Goal: Transaction & Acquisition: Purchase product/service

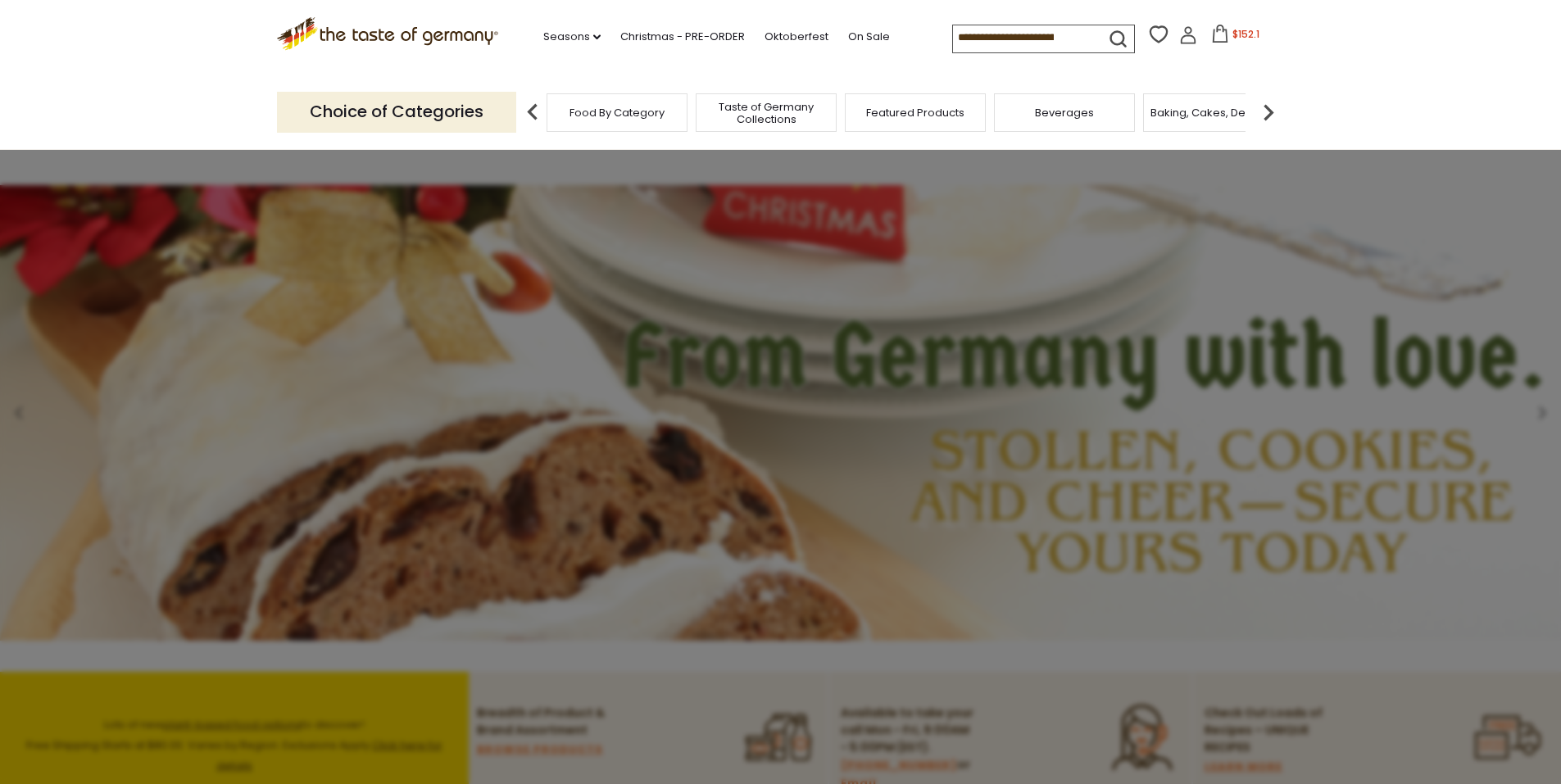
click at [1212, 39] on icon at bounding box center [1220, 34] width 18 height 18
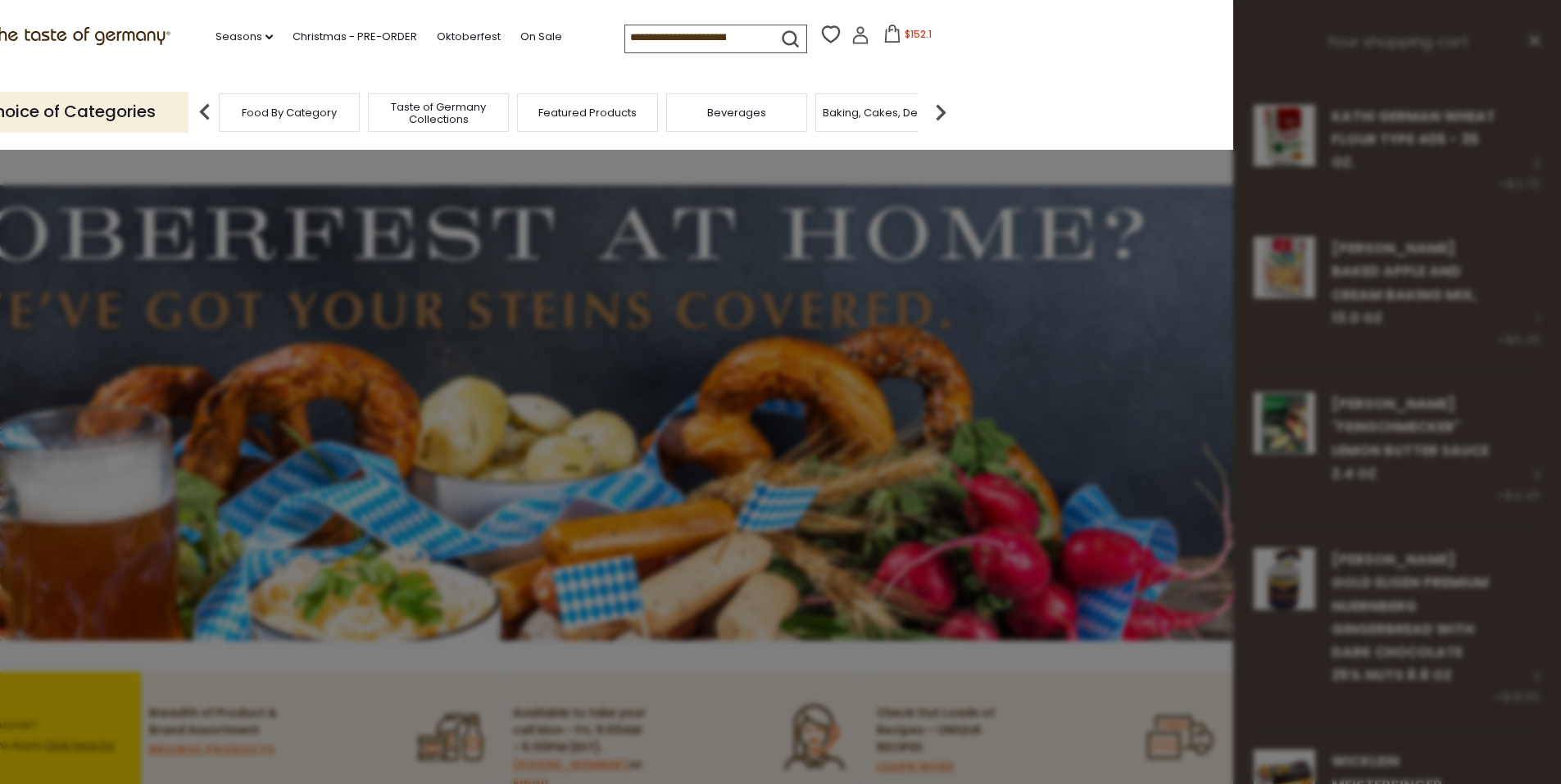
click at [905, 36] on span "$152.1" at bounding box center [918, 34] width 27 height 14
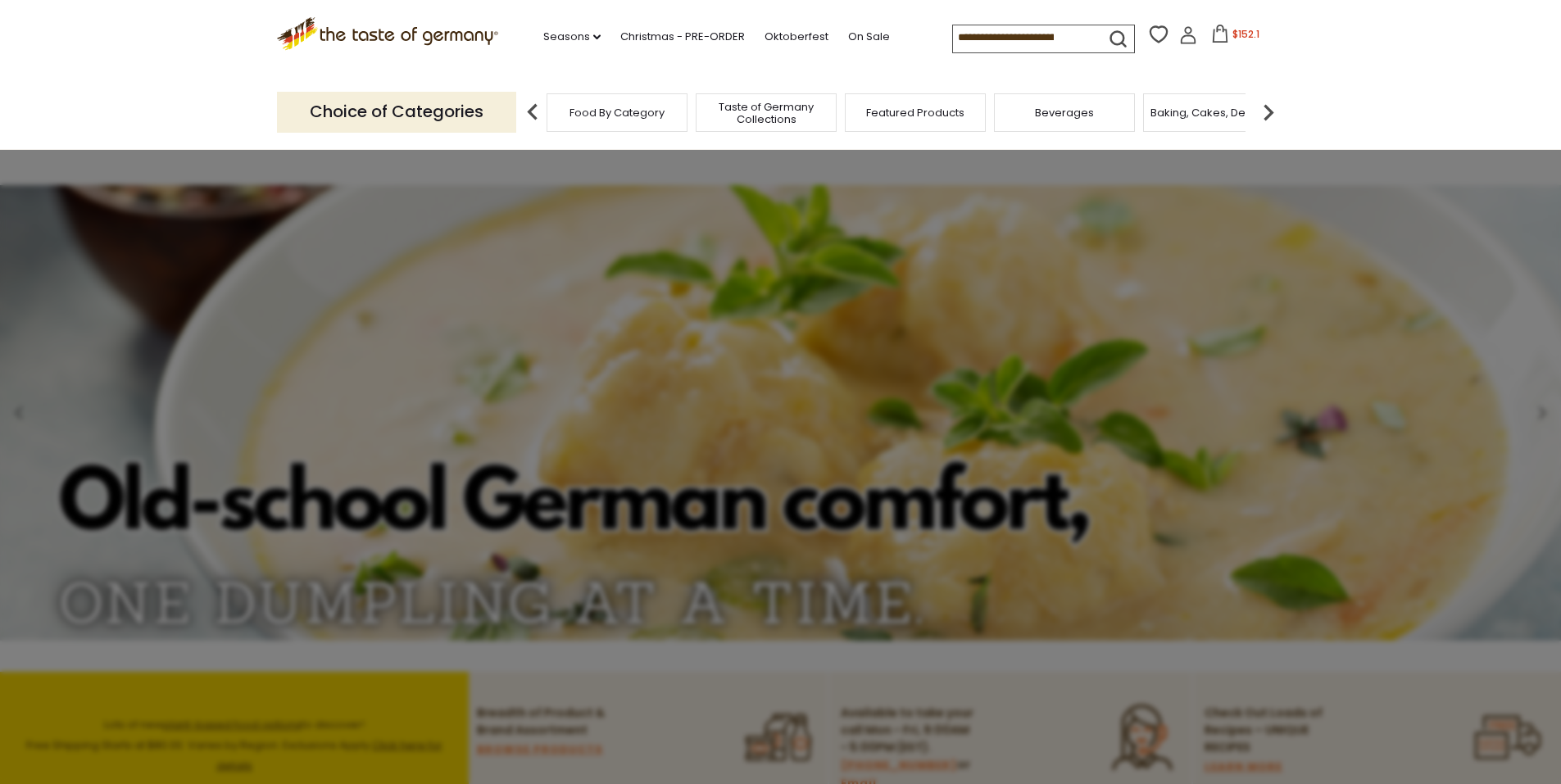
click at [1213, 37] on icon at bounding box center [1220, 34] width 15 height 18
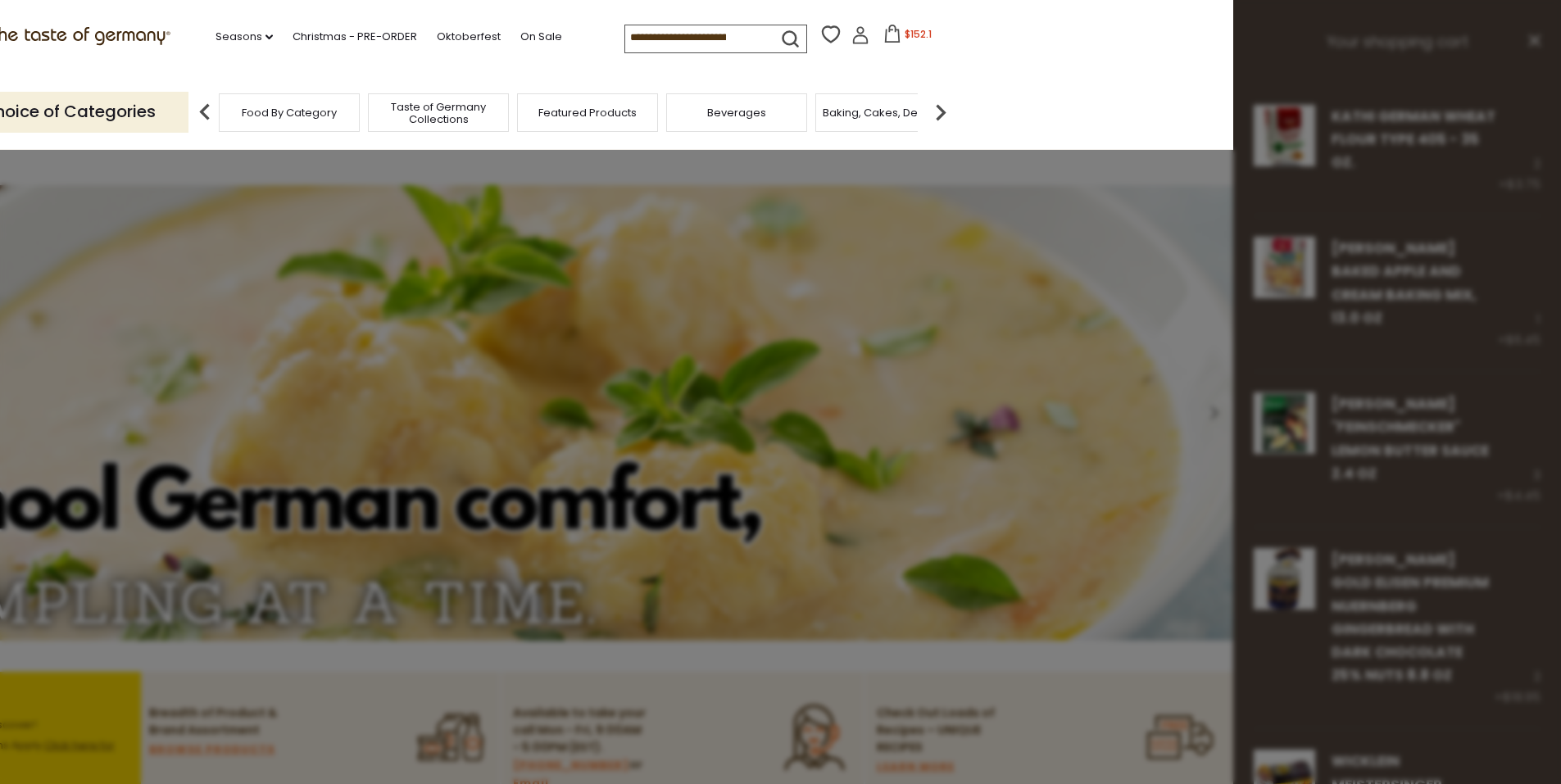
click at [1398, 317] on div at bounding box center [780, 392] width 1561 height 784
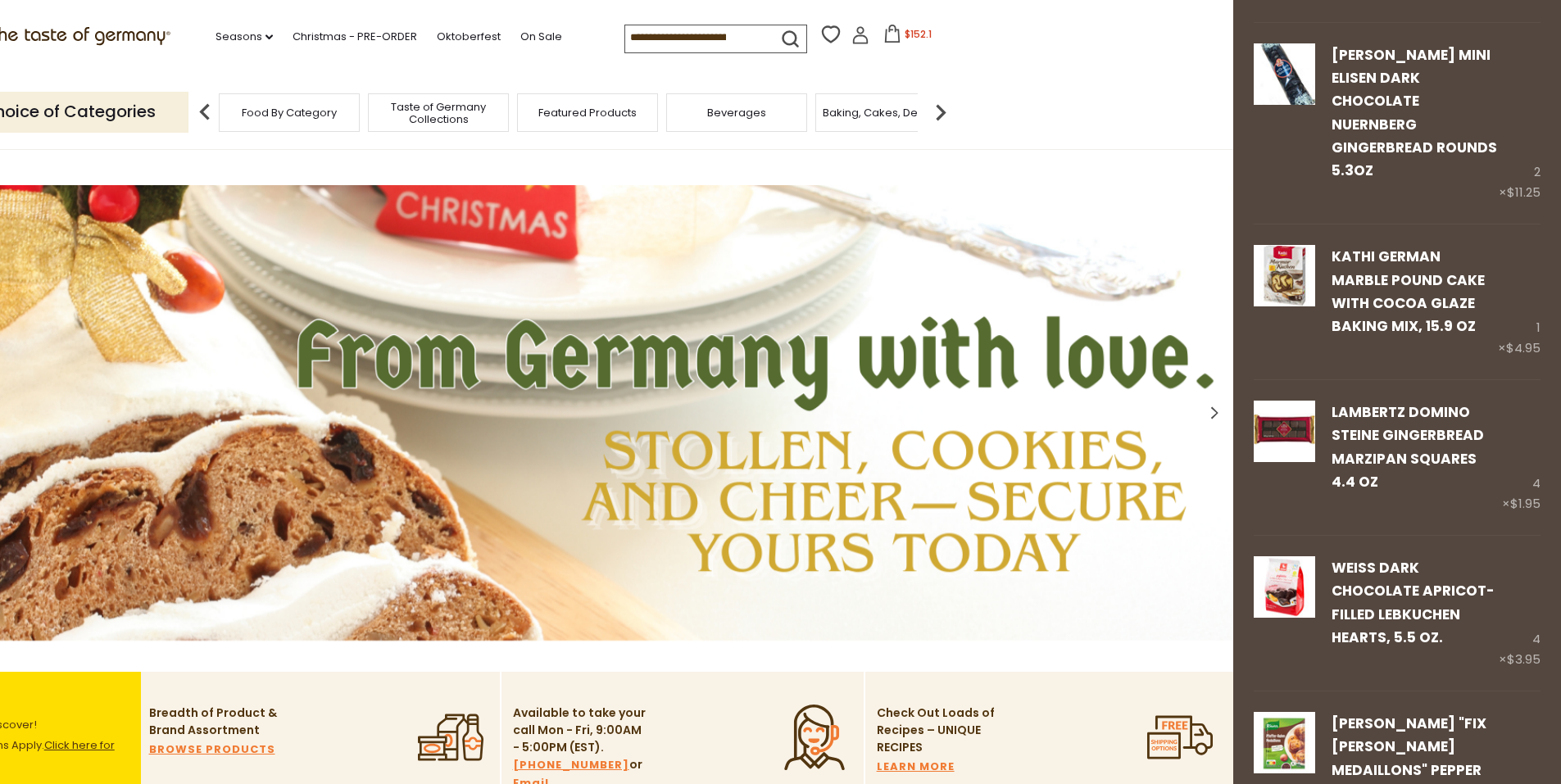
scroll to position [922, 0]
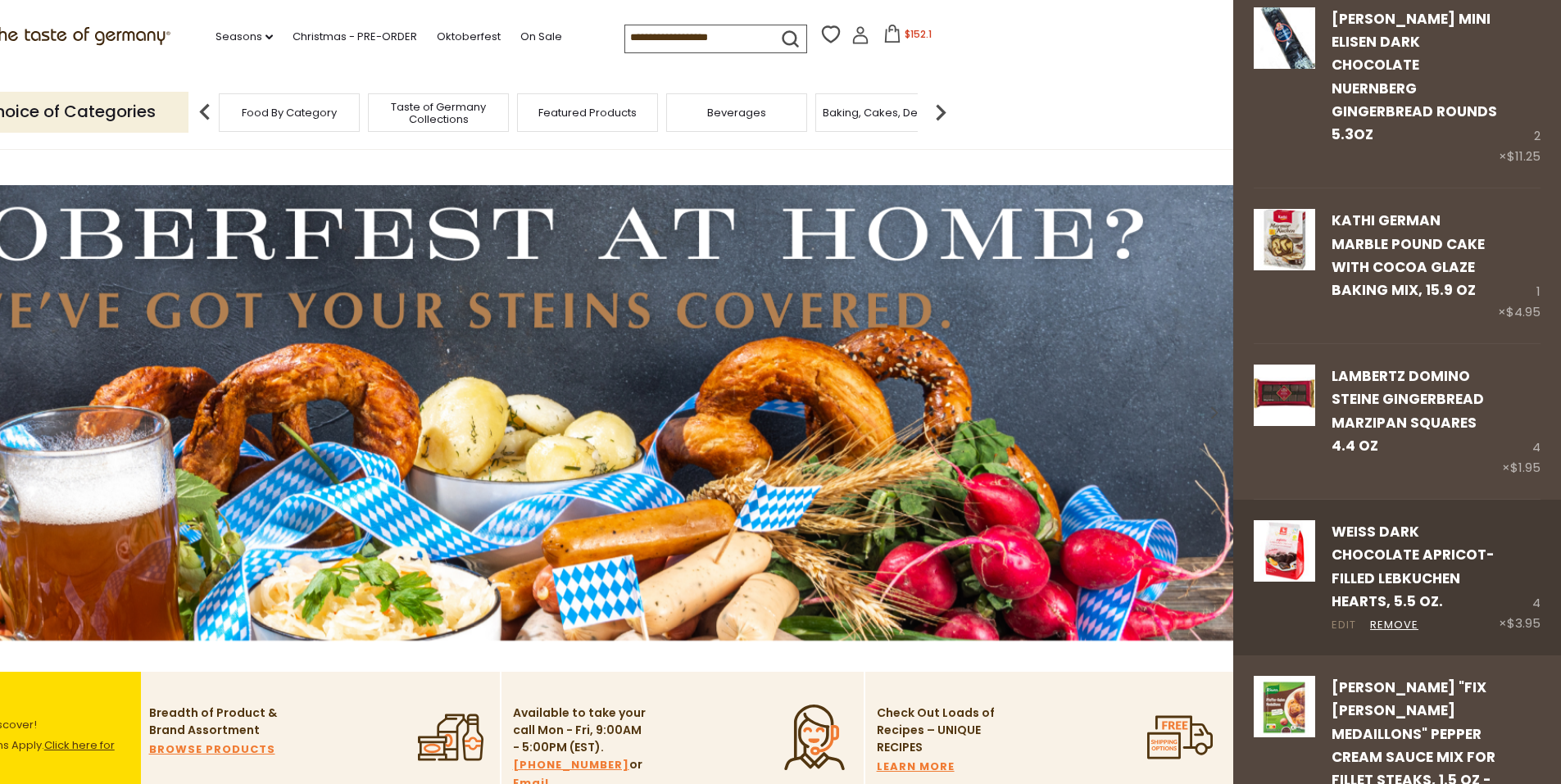
click at [1343, 617] on link "Edit" at bounding box center [1345, 625] width 25 height 17
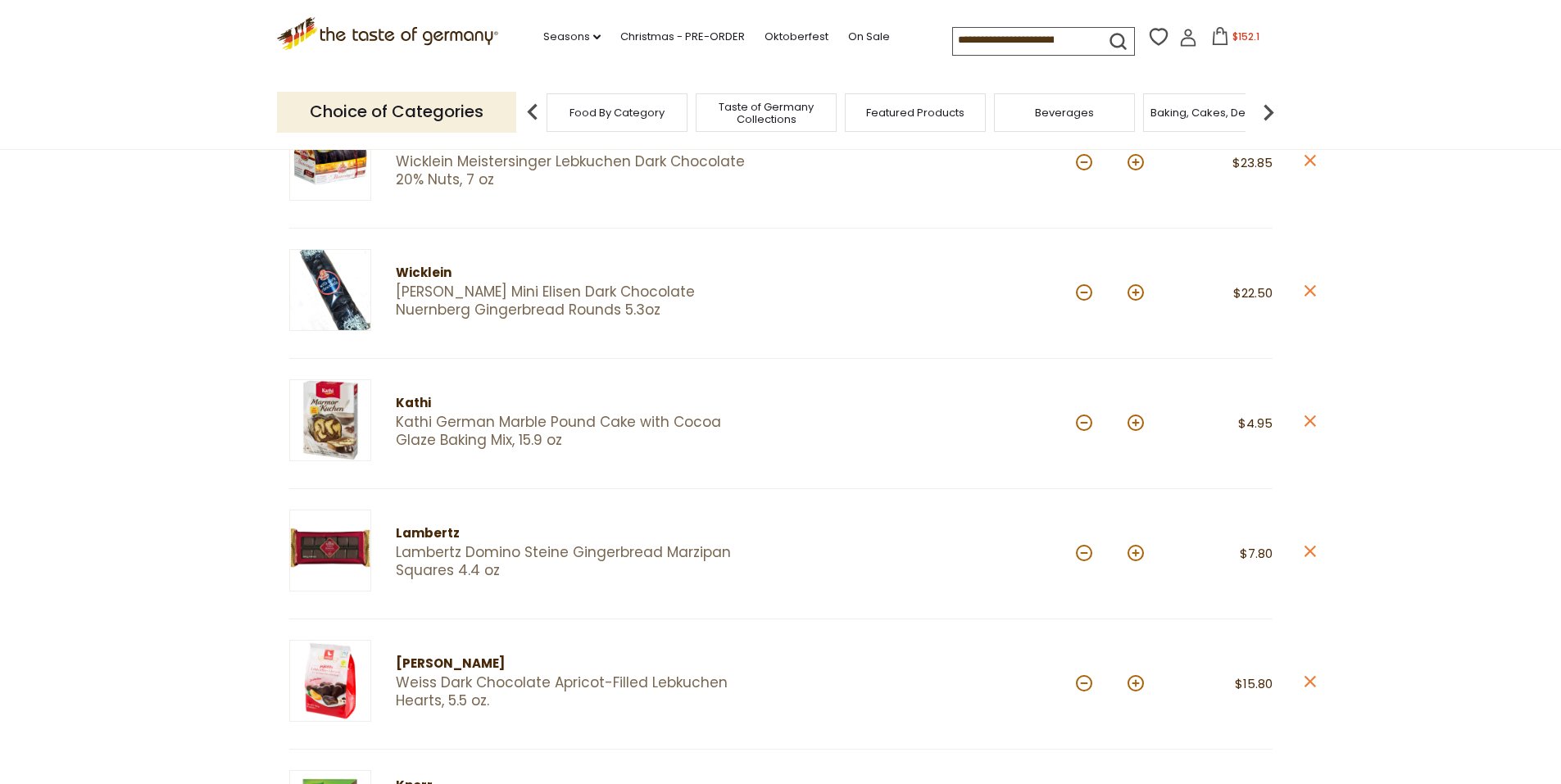
scroll to position [763, 0]
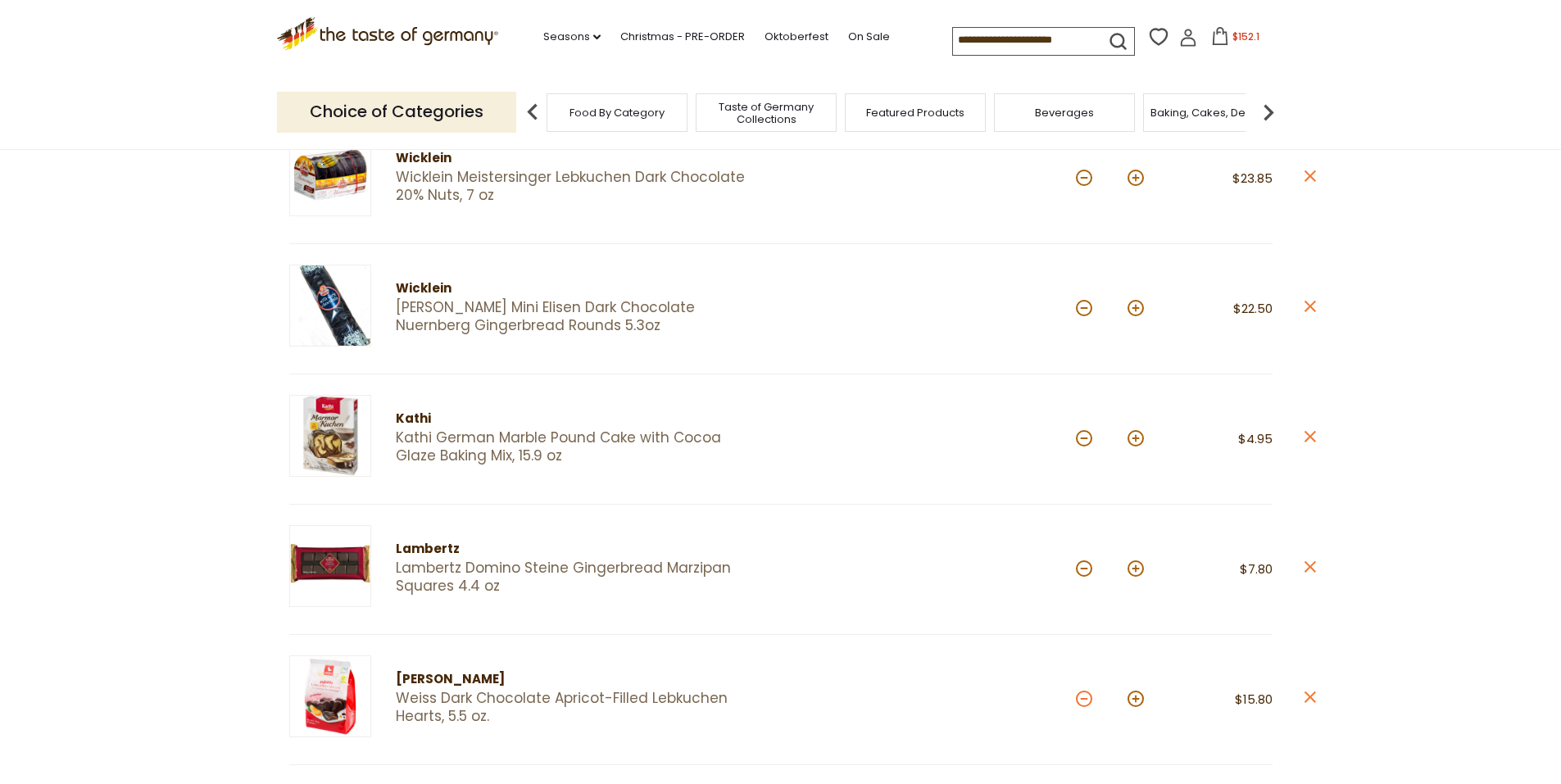
click at [1083, 702] on button at bounding box center [1084, 699] width 16 height 16
type input "*"
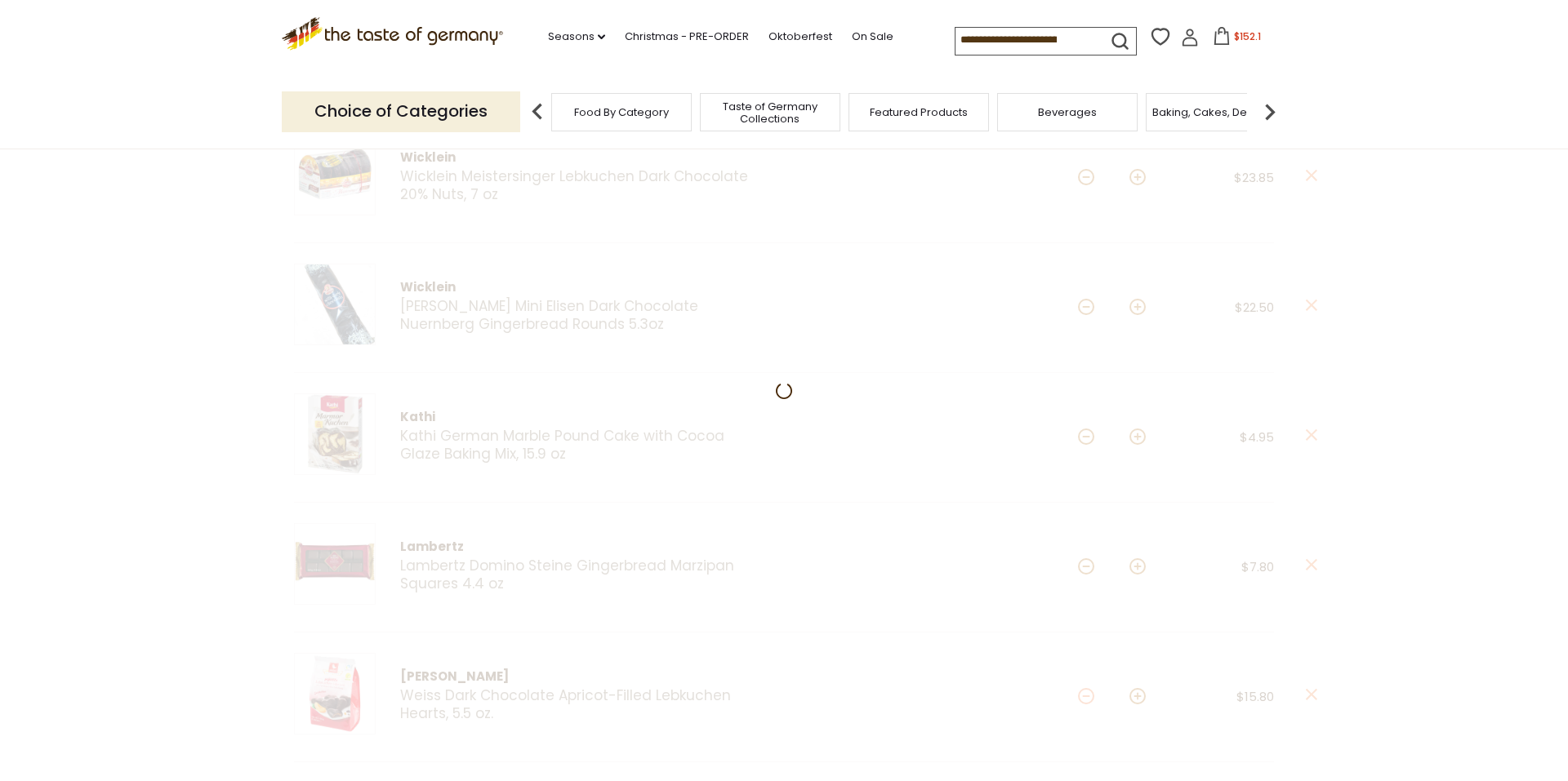
click at [1079, 699] on div at bounding box center [784, 637] width 1568 height 2294
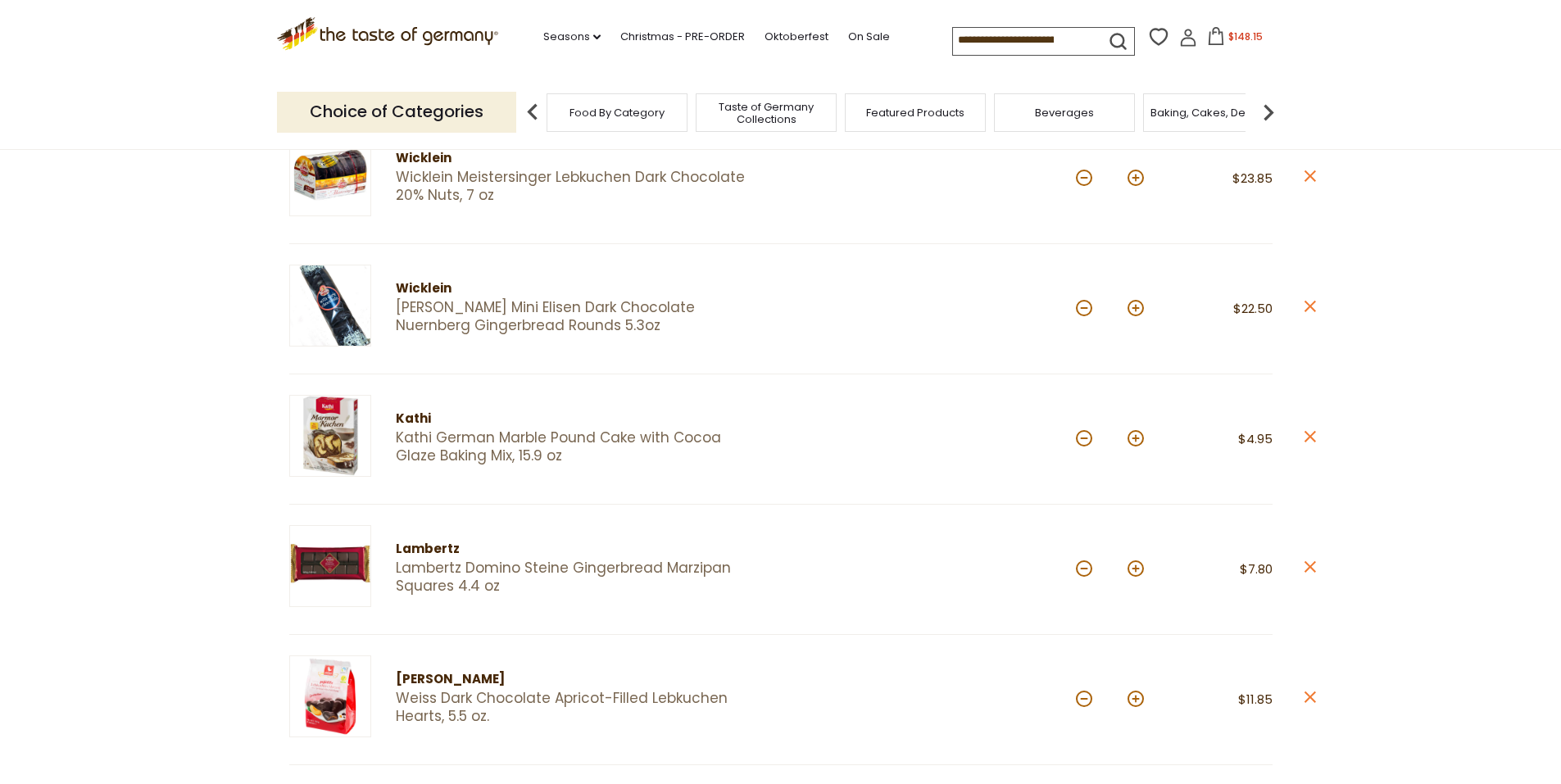
click at [1086, 703] on button at bounding box center [1084, 699] width 16 height 16
type input "*"
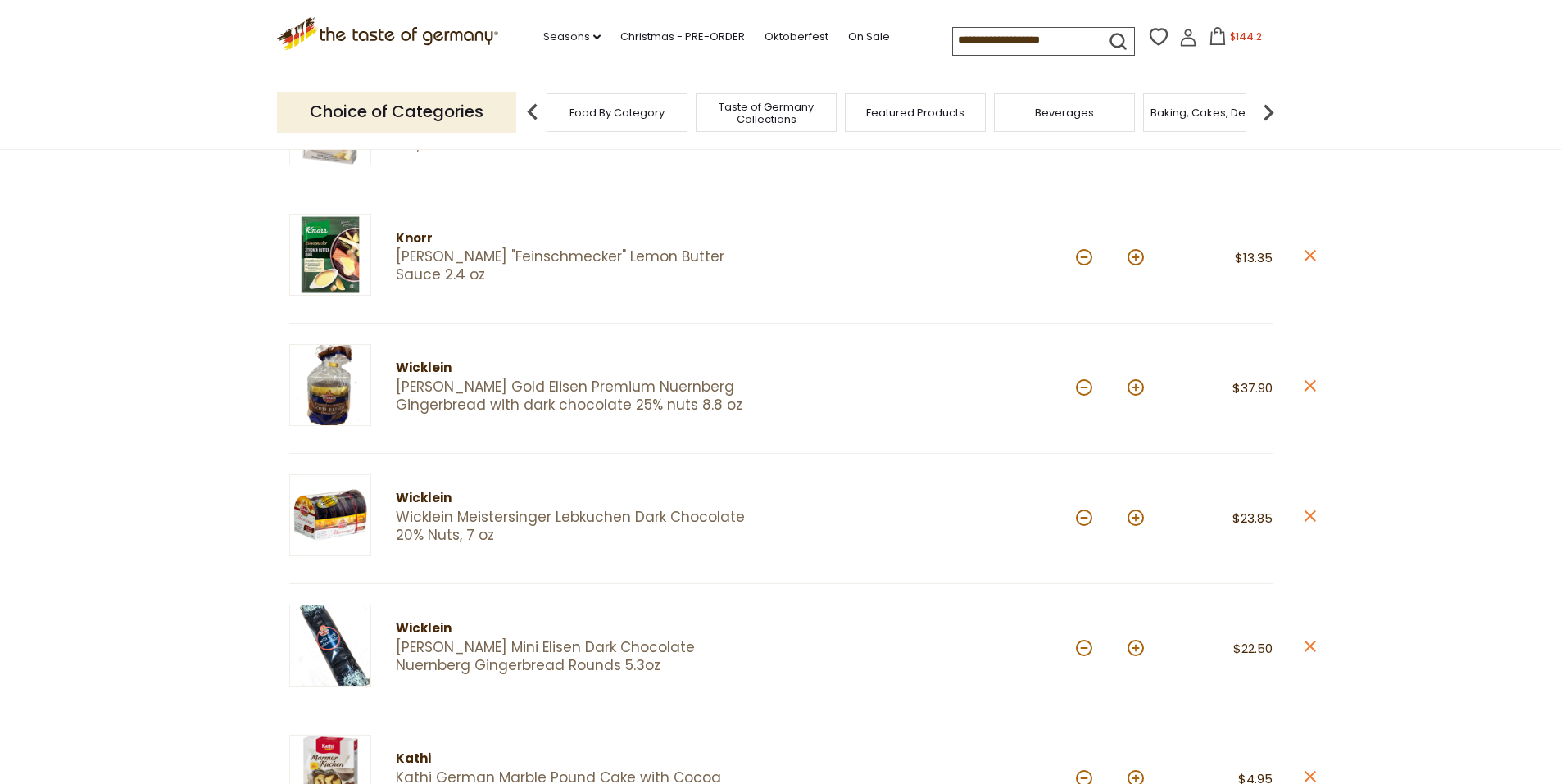
scroll to position [406, 0]
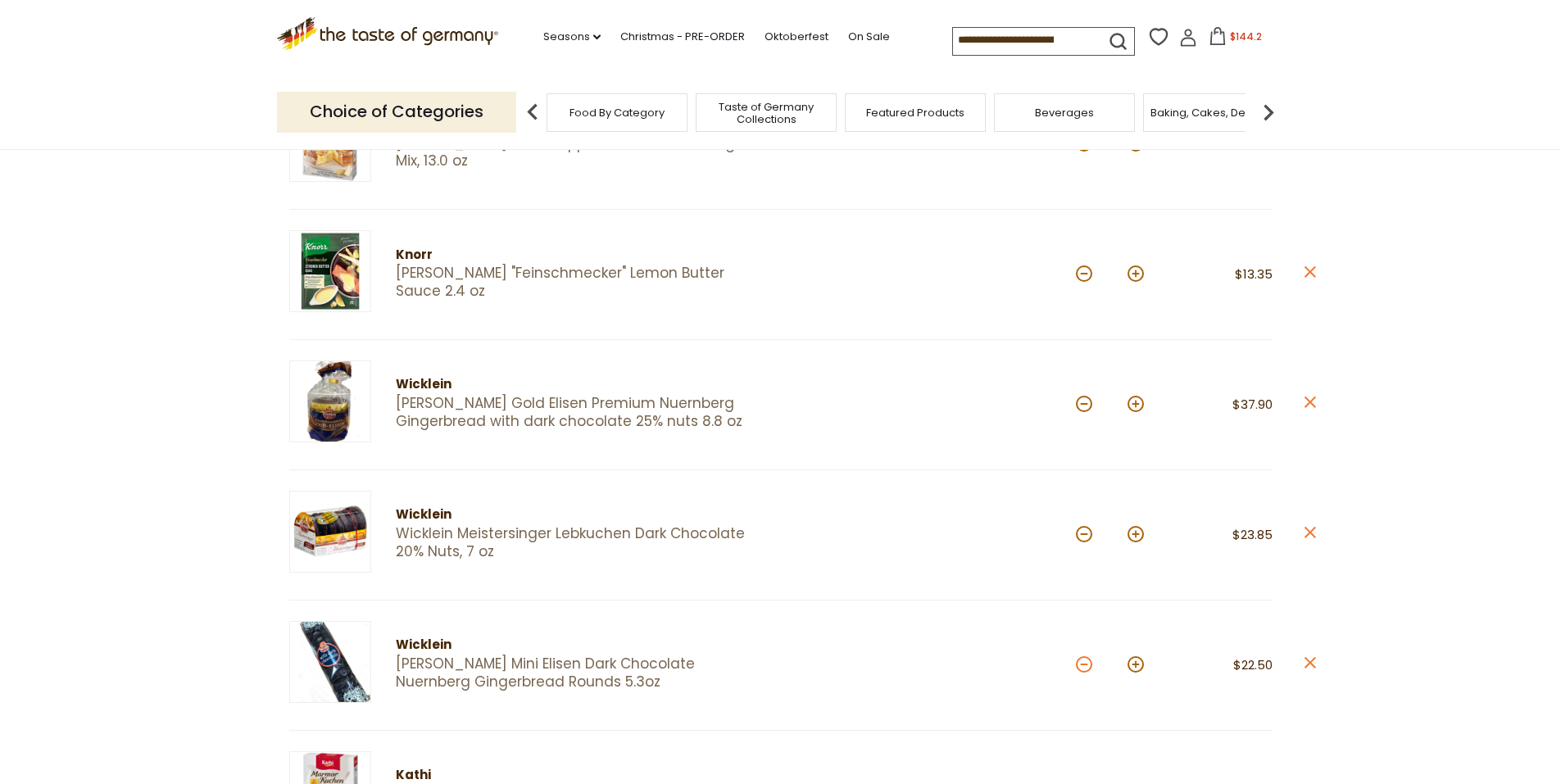
click at [1085, 667] on button at bounding box center [1084, 664] width 16 height 16
type input "*"
click at [1136, 275] on button at bounding box center [1136, 273] width 16 height 16
type input "*"
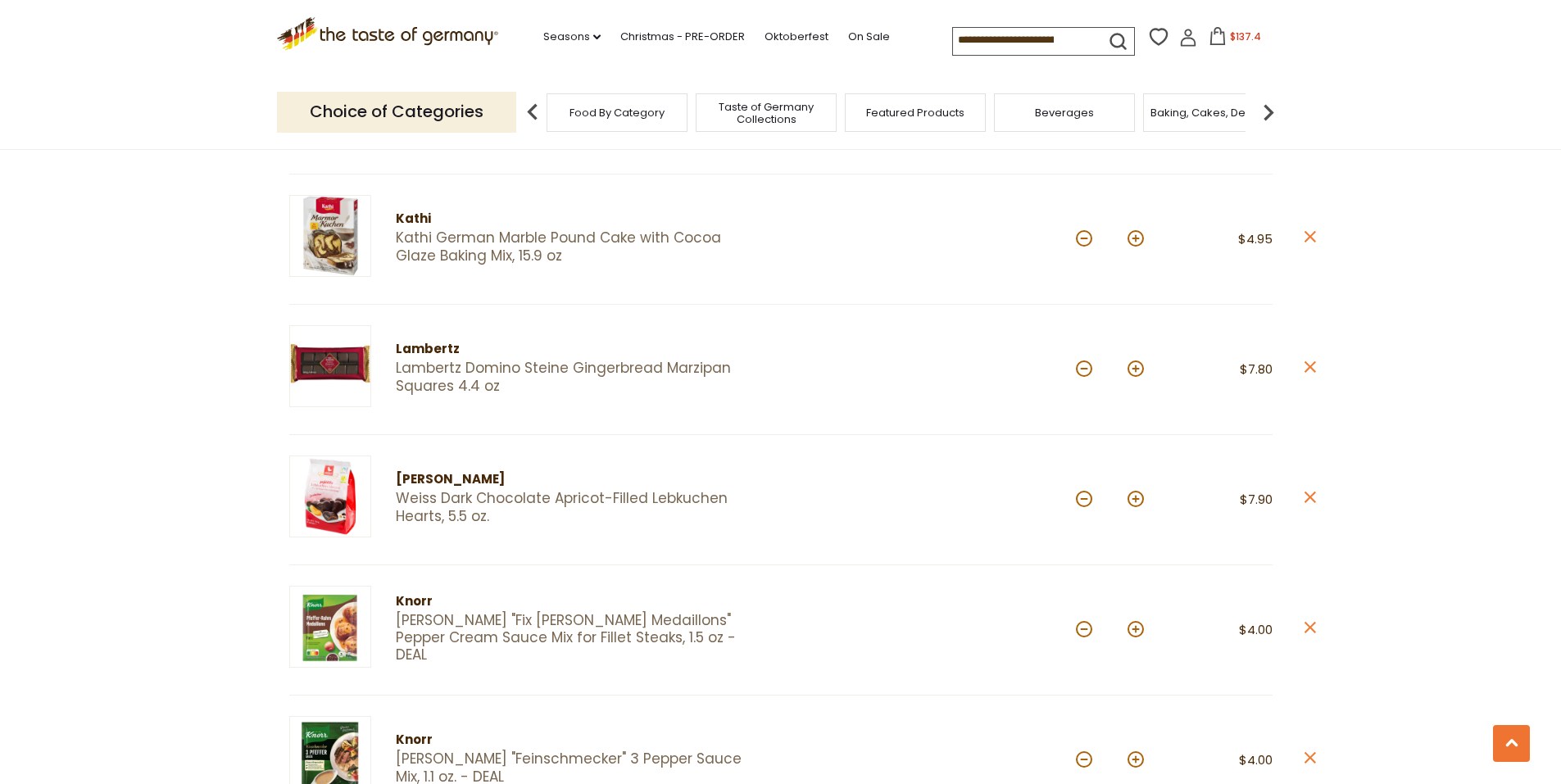
scroll to position [944, 0]
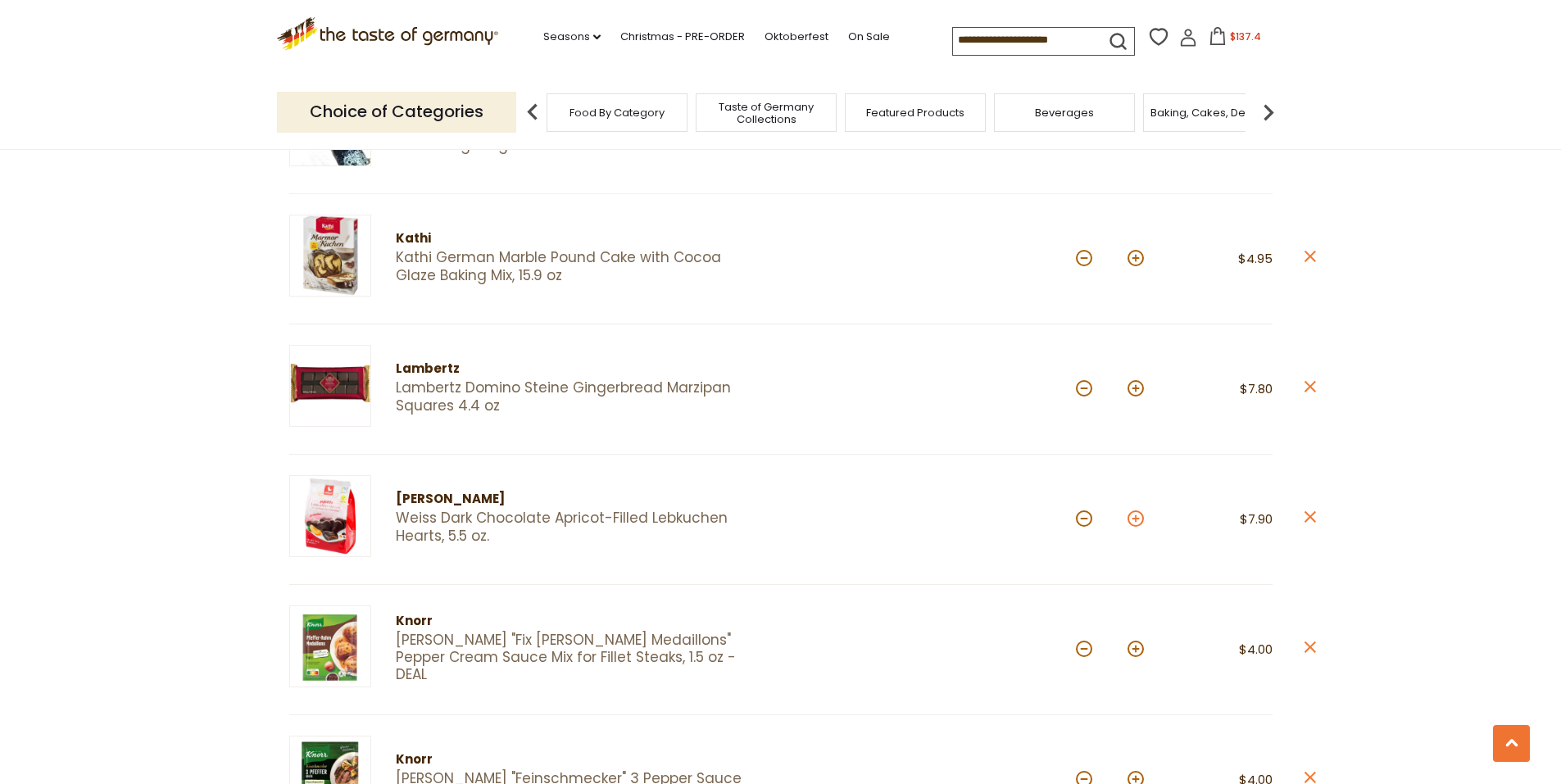
click at [1141, 518] on button at bounding box center [1136, 519] width 16 height 16
type input "*"
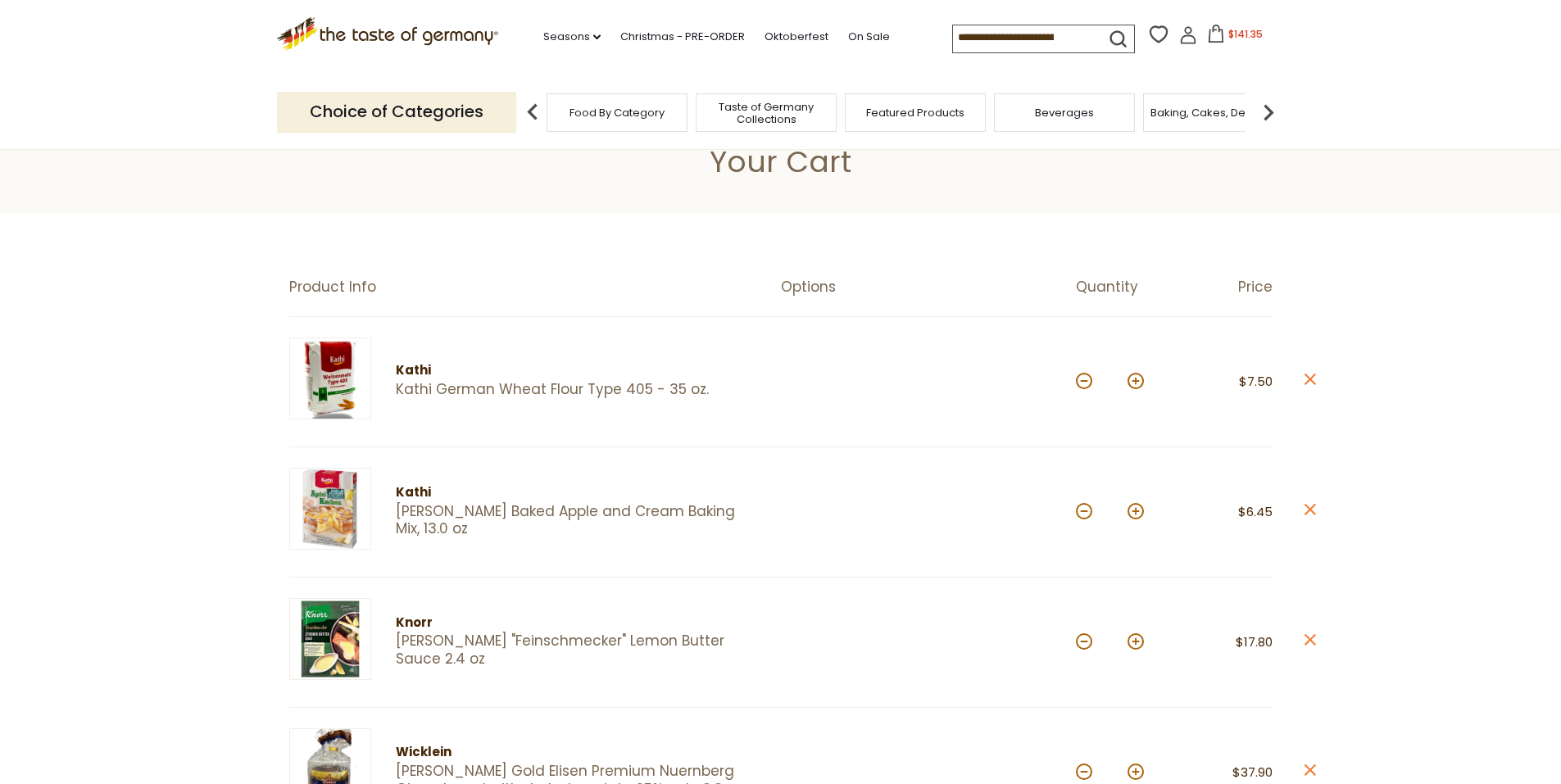
scroll to position [0, 0]
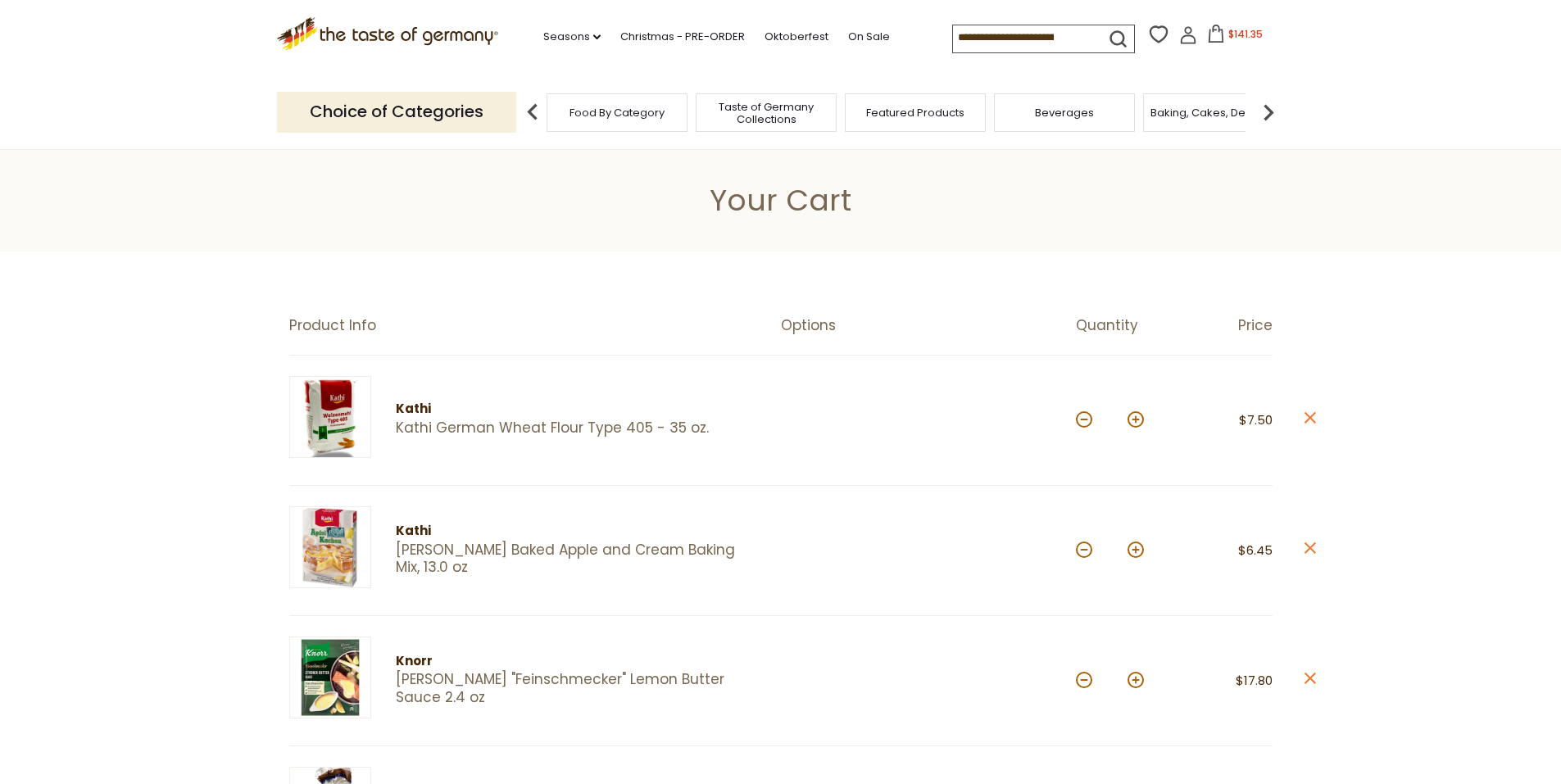
click at [969, 35] on input at bounding box center [1023, 37] width 138 height 23
type input "******"
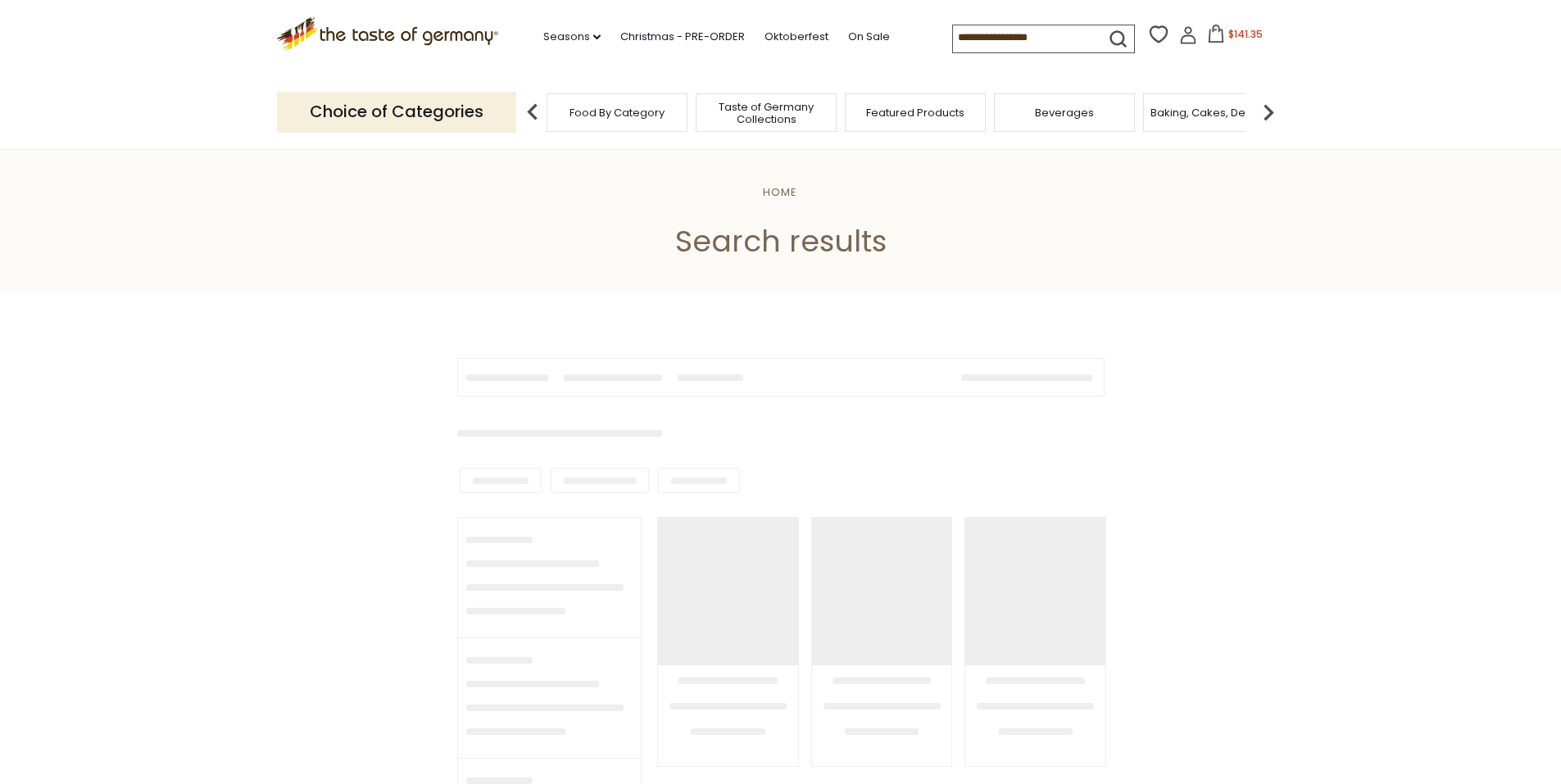
type input "******"
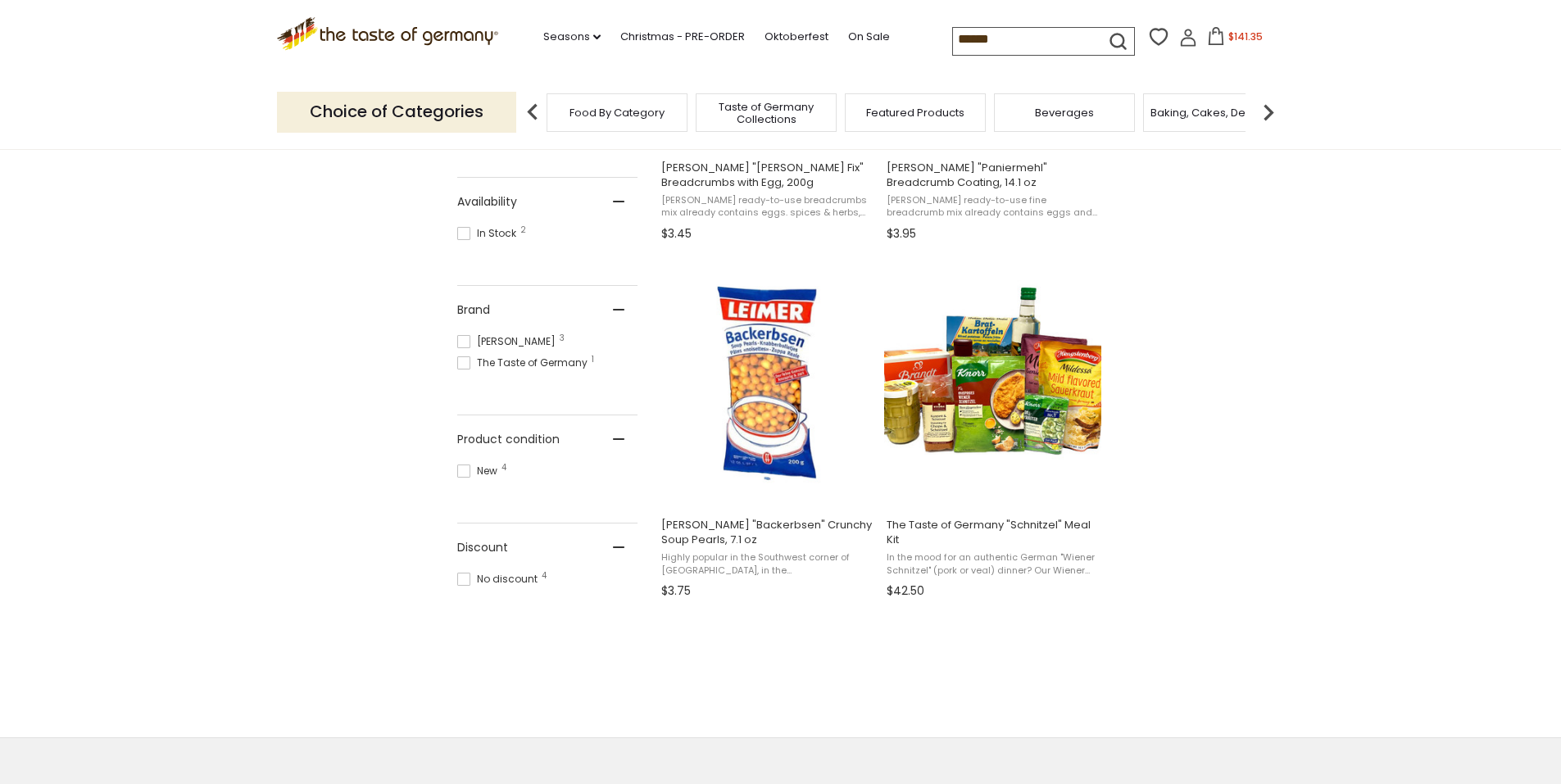
scroll to position [559, 0]
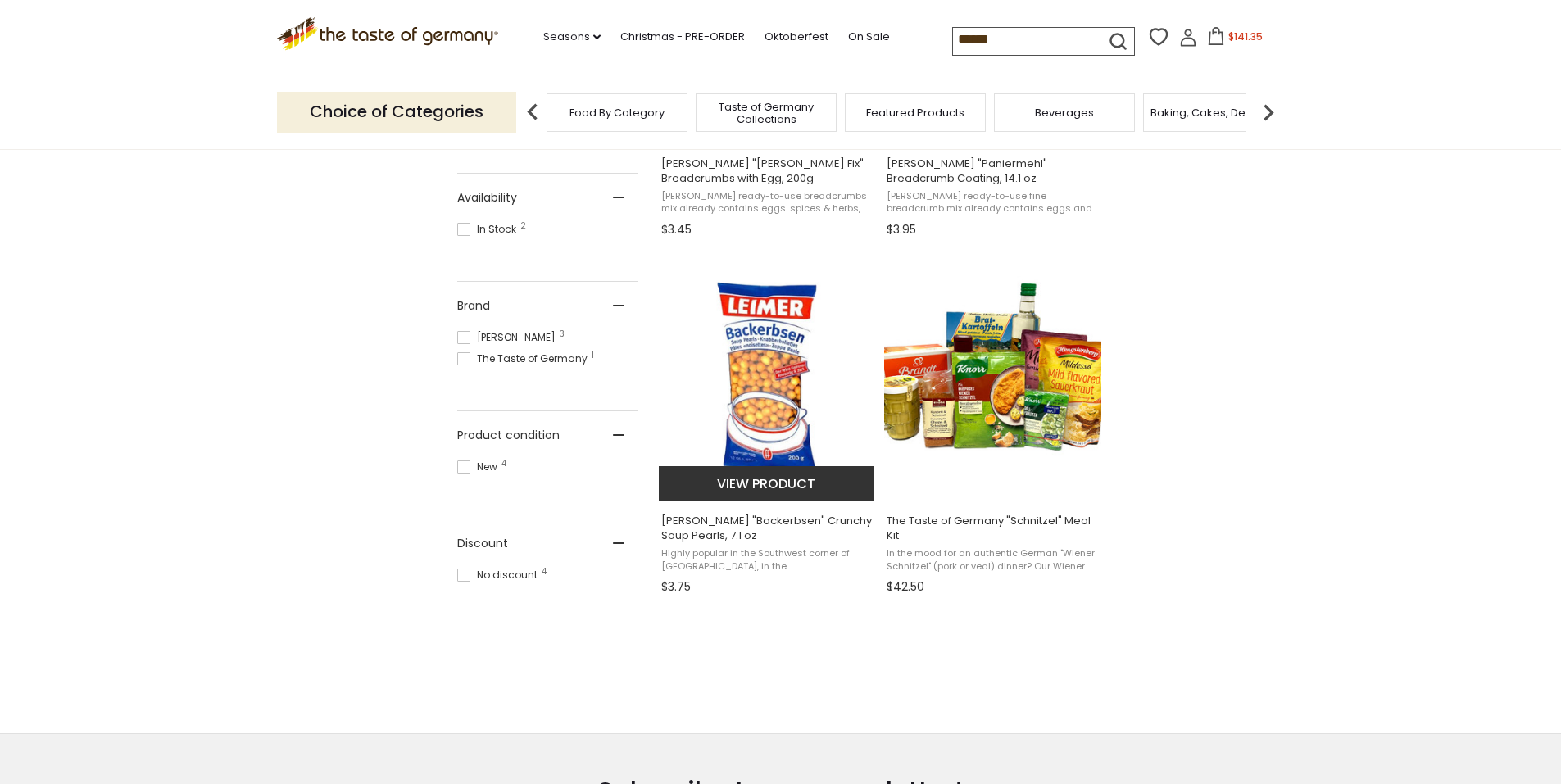
click at [773, 408] on img "Leimer" at bounding box center [767, 379] width 217 height 217
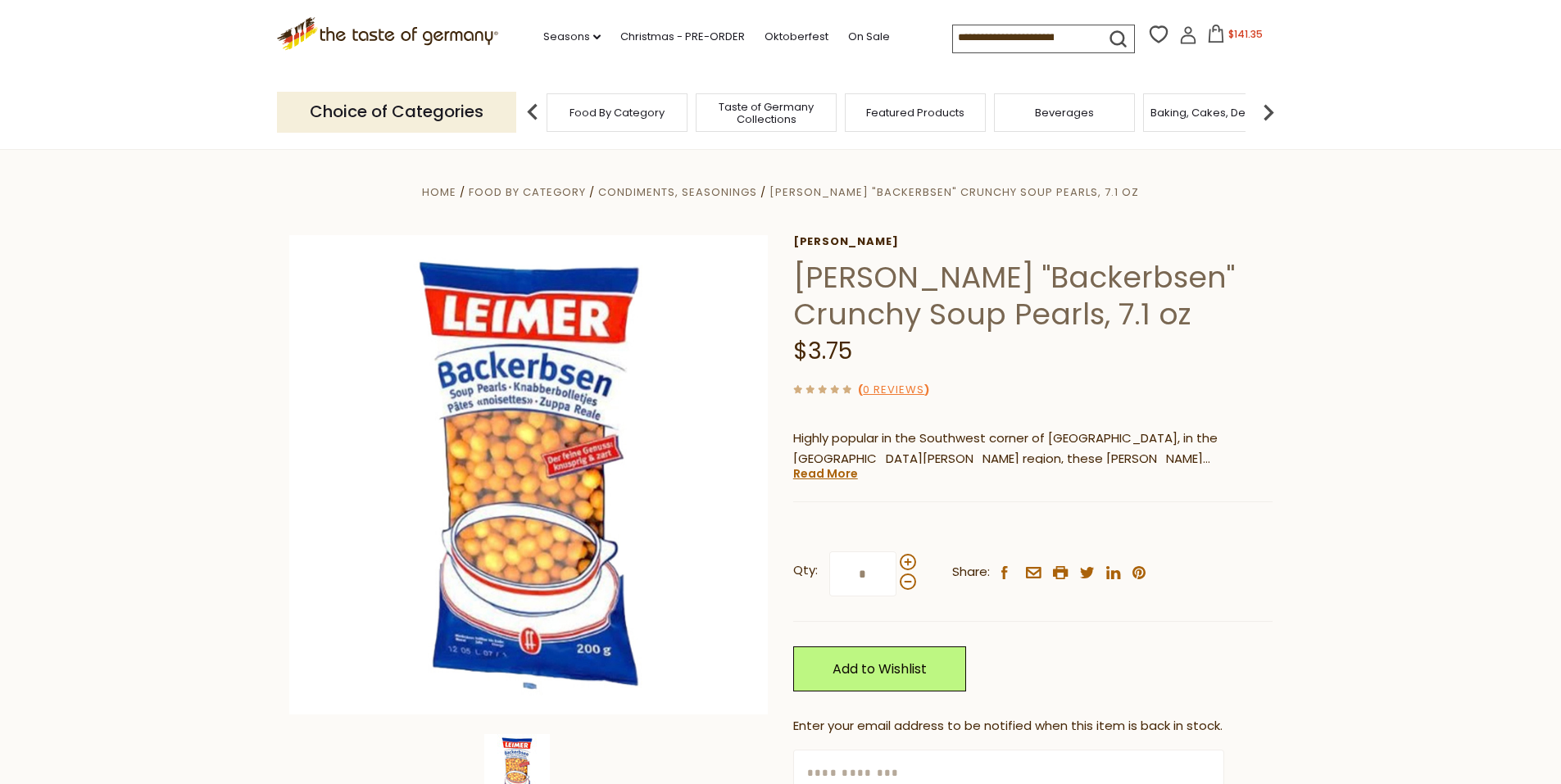
click at [994, 35] on input at bounding box center [1023, 37] width 138 height 23
drag, startPoint x: 1074, startPoint y: 35, endPoint x: 879, endPoint y: 11, distance: 196.5
click at [877, 7] on div ".st0{fill:#EDD300;} .st1{fill:#D33E21;} .st0{fill:#EDD300;} .st1{fill:#D33E21;}…" at bounding box center [780, 37] width 1008 height 75
drag, startPoint x: 941, startPoint y: 38, endPoint x: 1041, endPoint y: 43, distance: 100.1
click at [1041, 43] on input at bounding box center [1023, 37] width 138 height 23
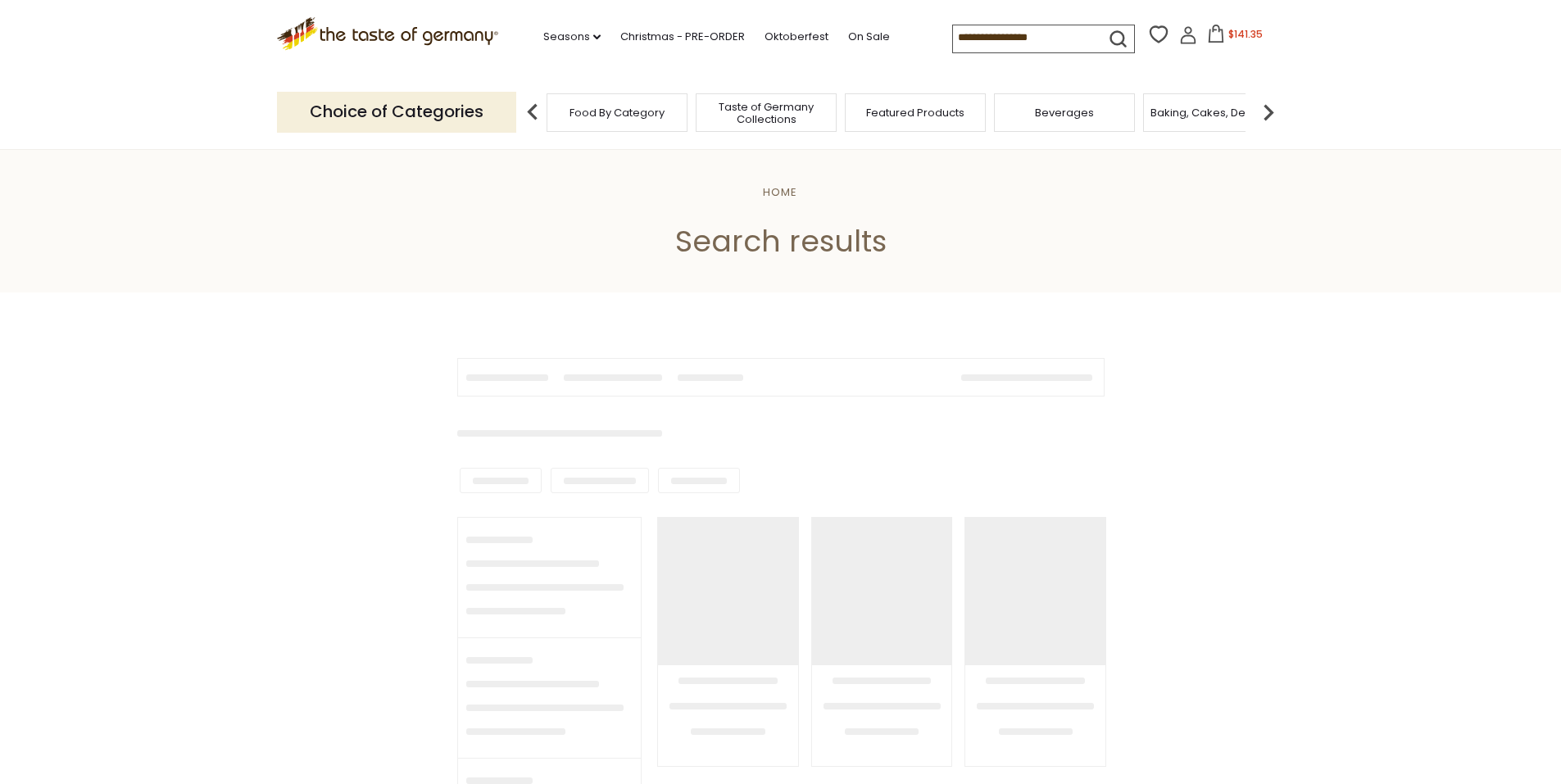
type input "**********"
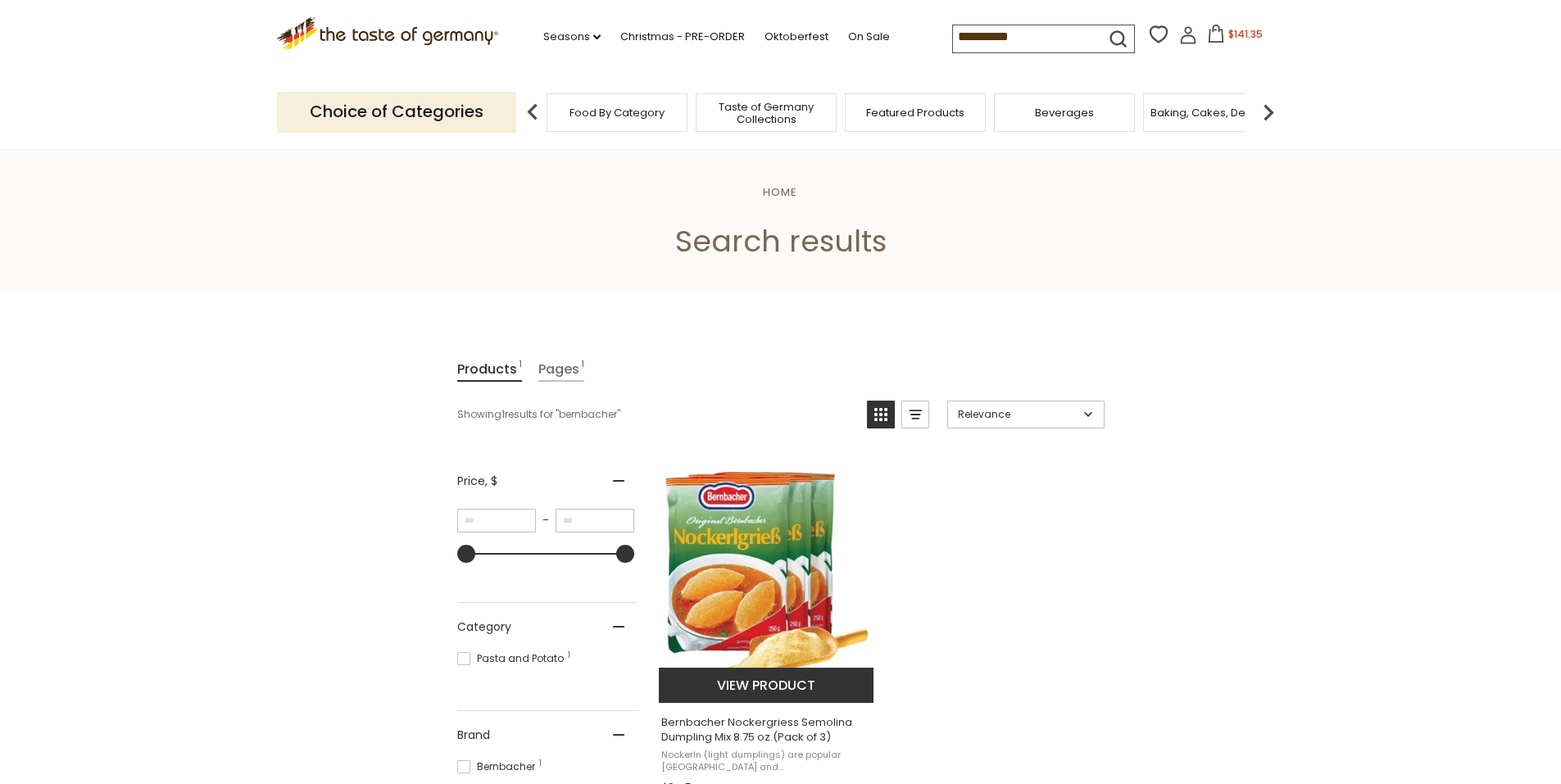
click at [760, 683] on button "View product" at bounding box center [766, 686] width 216 height 35
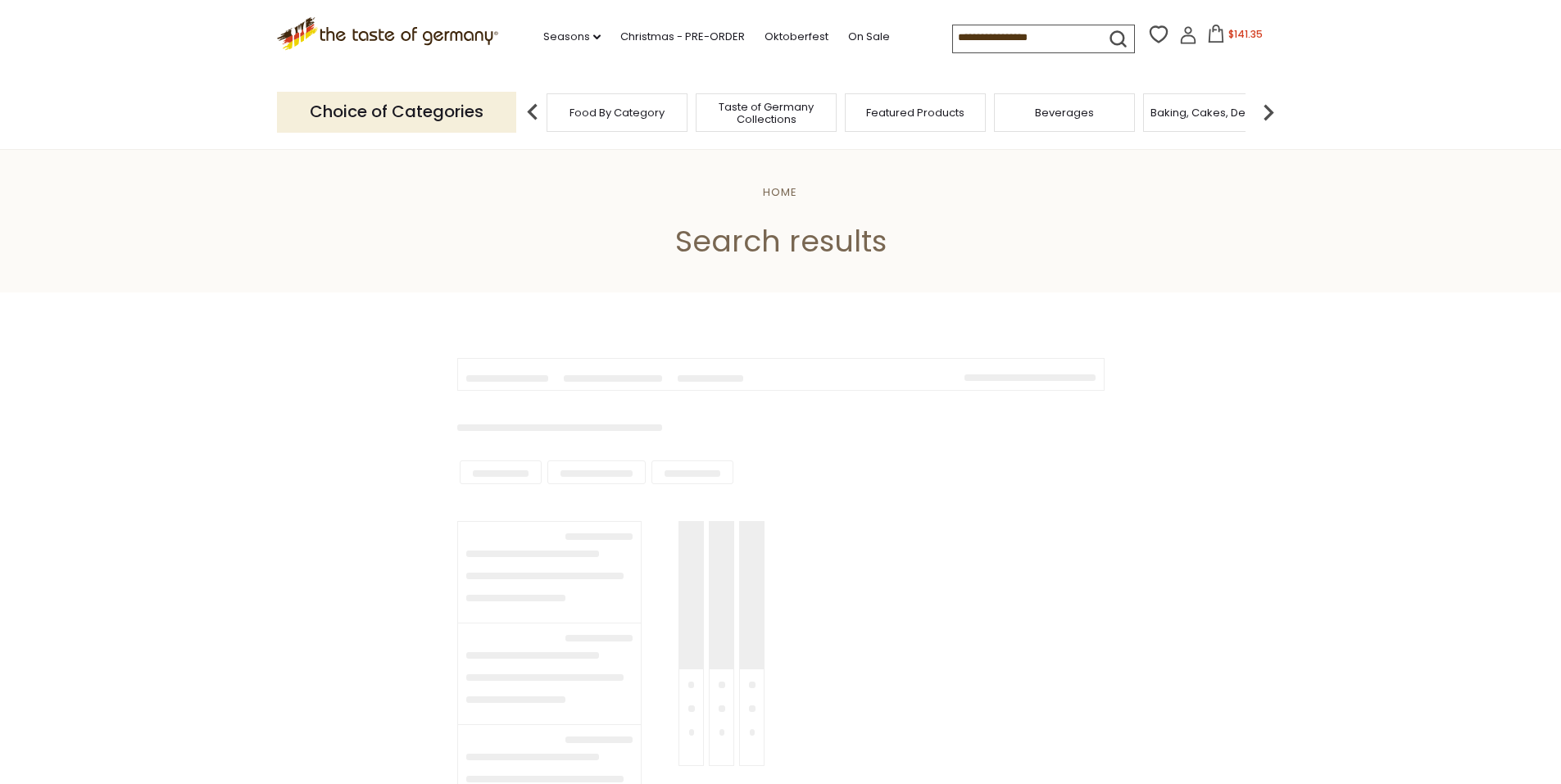
type input "**********"
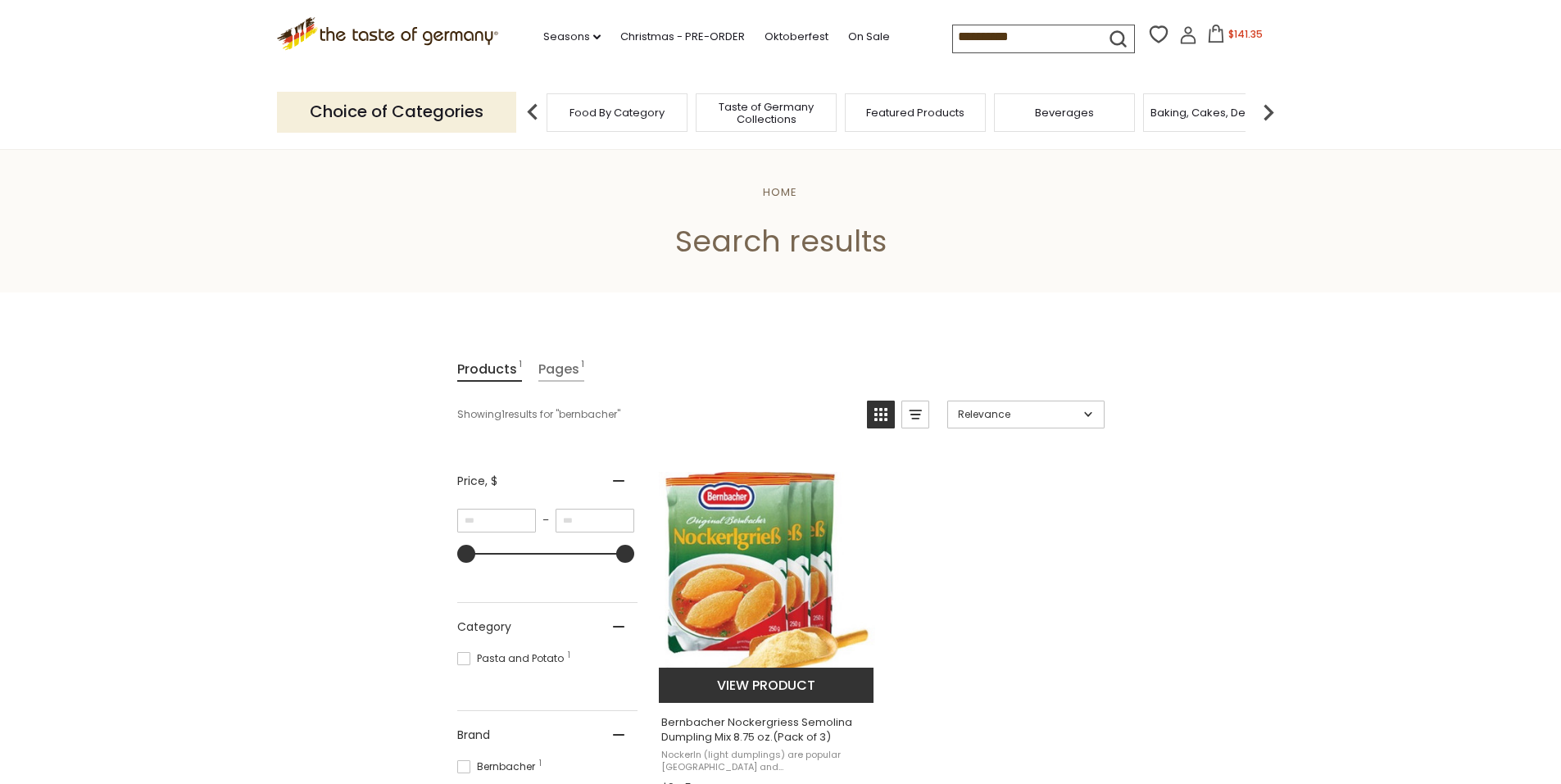
drag, startPoint x: 836, startPoint y: 737, endPoint x: 726, endPoint y: 727, distance: 110.5
click at [726, 727] on span "Bernbacher Nockergriess Semolina Dumpling Mix 8.75 oz.(Pack of 3)" at bounding box center [767, 730] width 212 height 29
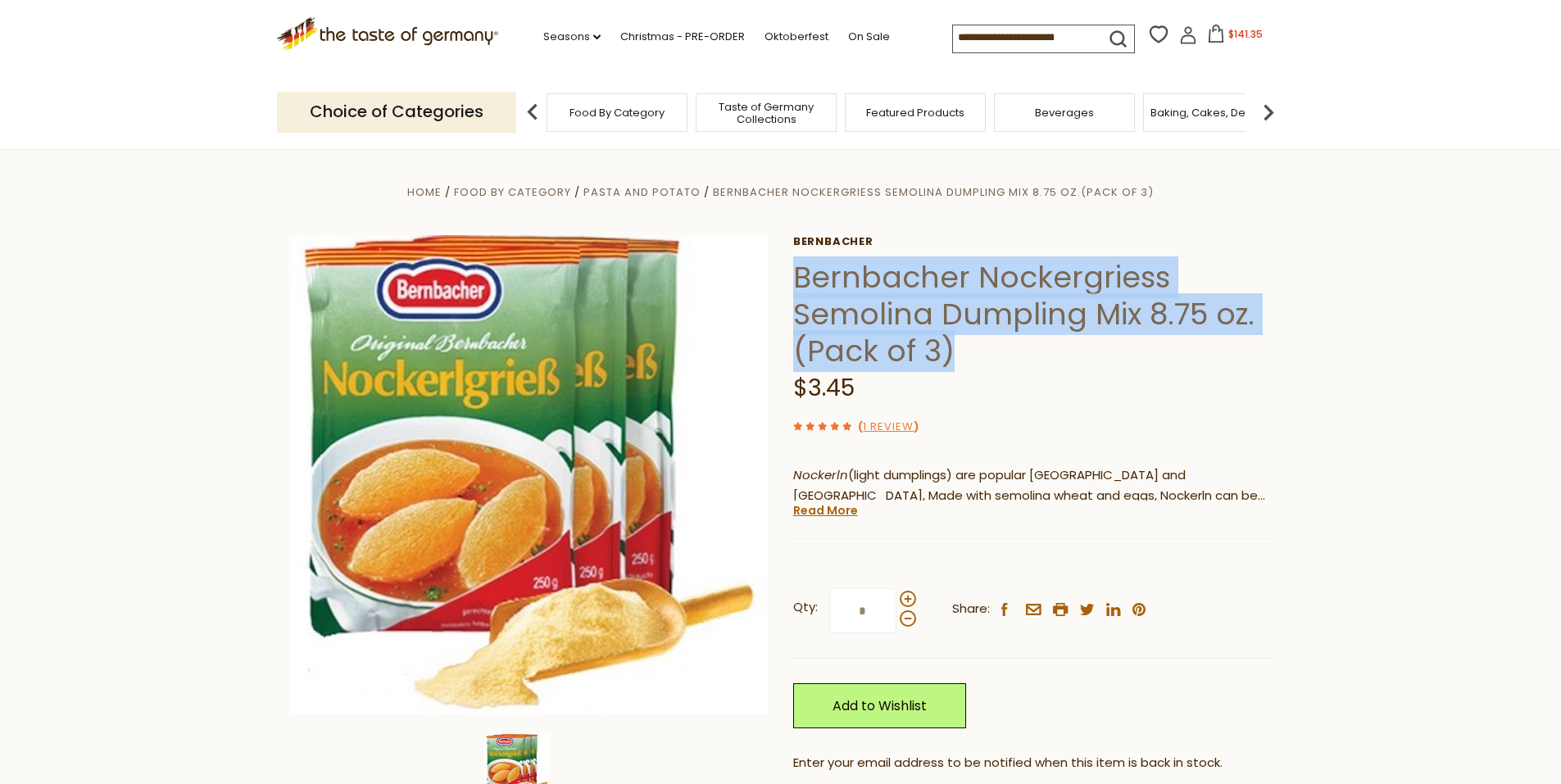
drag, startPoint x: 794, startPoint y: 271, endPoint x: 976, endPoint y: 347, distance: 197.2
click at [976, 347] on h1 "Bernbacher Nockergriess Semolina Dumpling Mix 8.75 oz.(Pack of 3)" at bounding box center [1033, 314] width 480 height 111
drag, startPoint x: 976, startPoint y: 347, endPoint x: 959, endPoint y: 316, distance: 35.4
copy h1 "Bernbacher Nockergriess Semolina Dumpling Mix 8.75 oz.(Pack of 3)"
click at [1188, 38] on icon at bounding box center [1188, 39] width 15 height 9
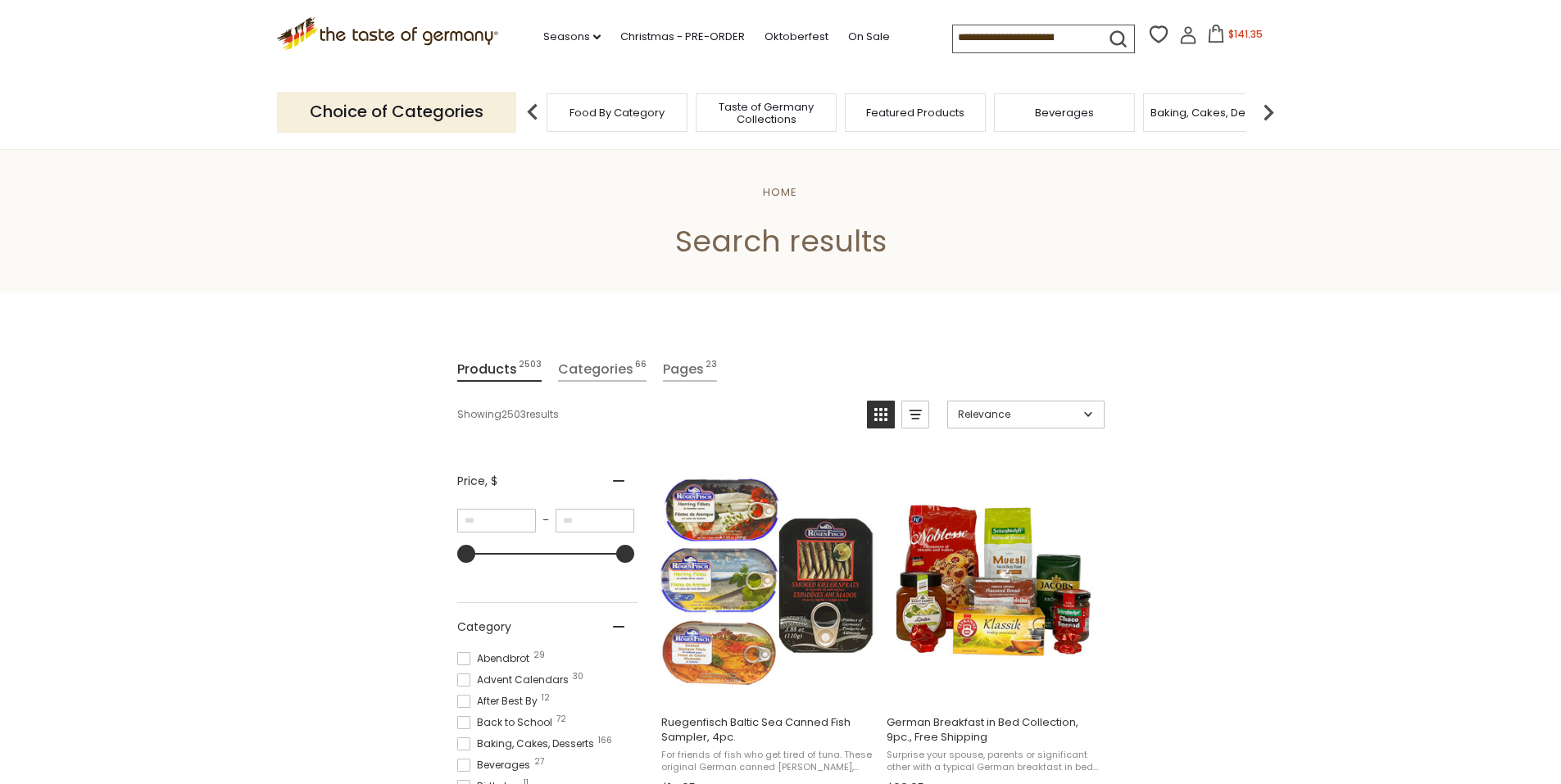
click at [990, 35] on input at bounding box center [1023, 37] width 138 height 23
type input "*****"
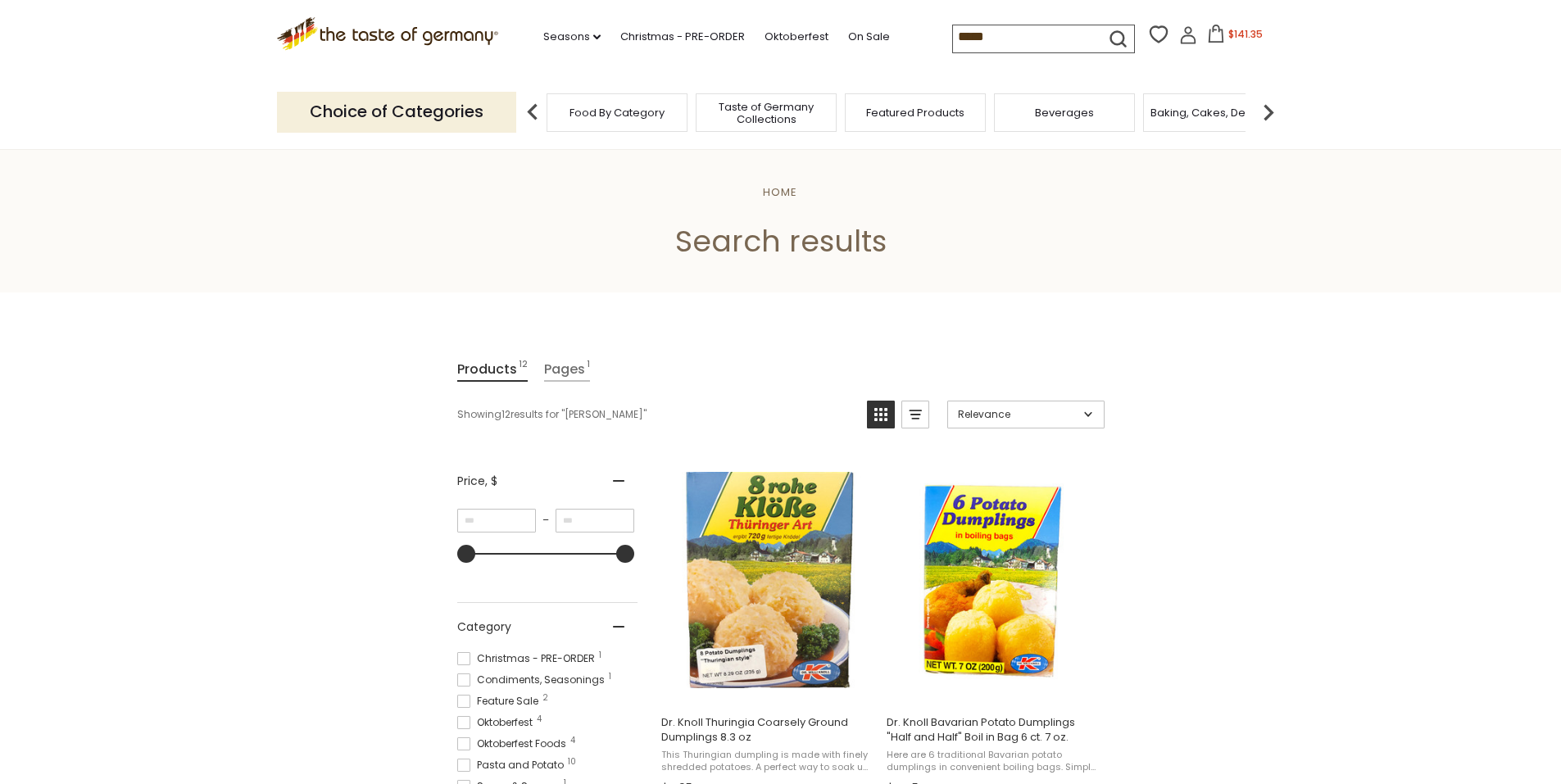
drag, startPoint x: 989, startPoint y: 43, endPoint x: 921, endPoint y: 38, distance: 68.2
click at [922, 38] on div ".st0{fill:#EDD300;} .st1{fill:#D33E21;} .st0{fill:#EDD300;} .st1{fill:#D33E21;}…" at bounding box center [780, 37] width 1008 height 75
type input "********"
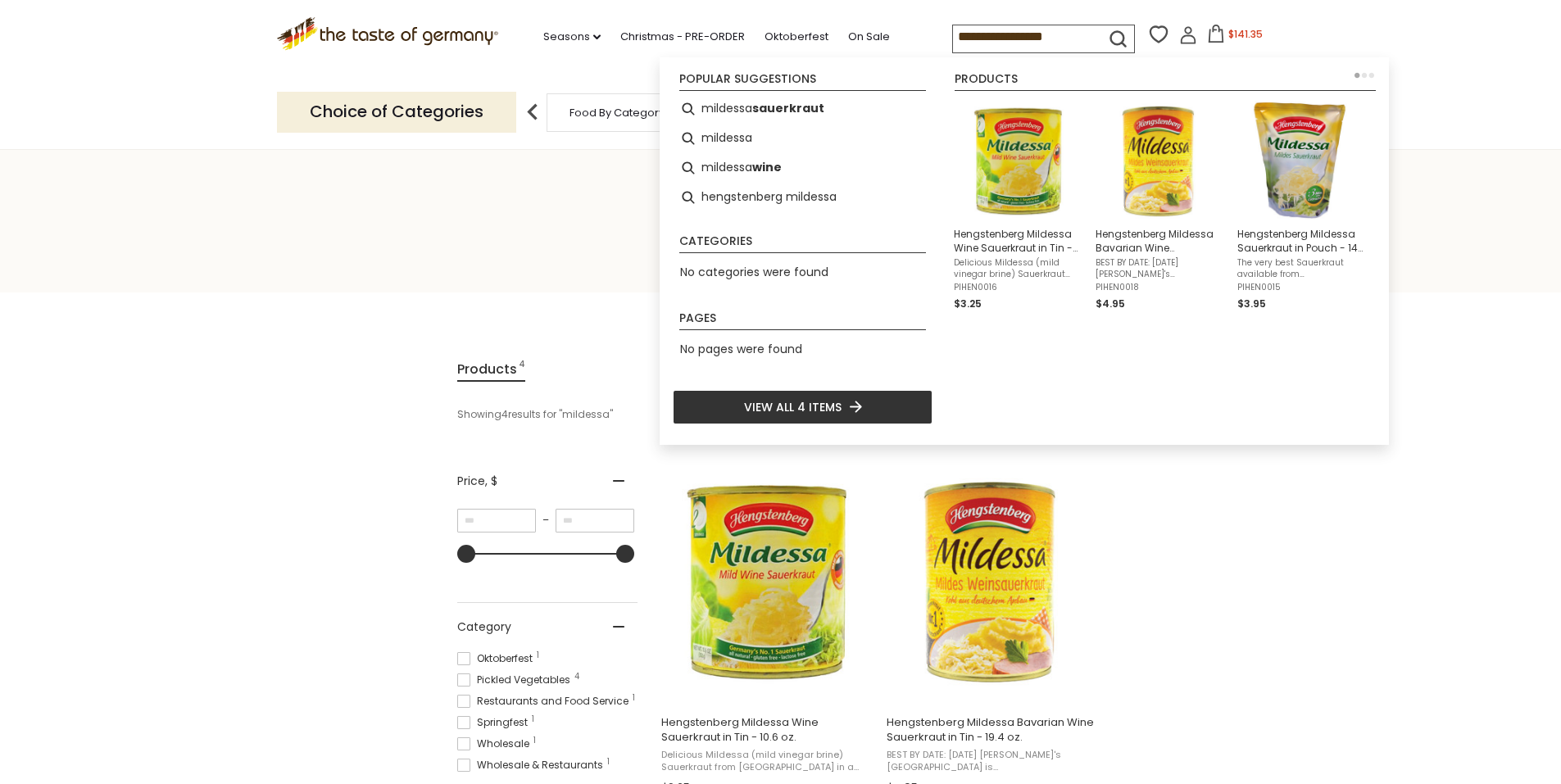
type input "********"
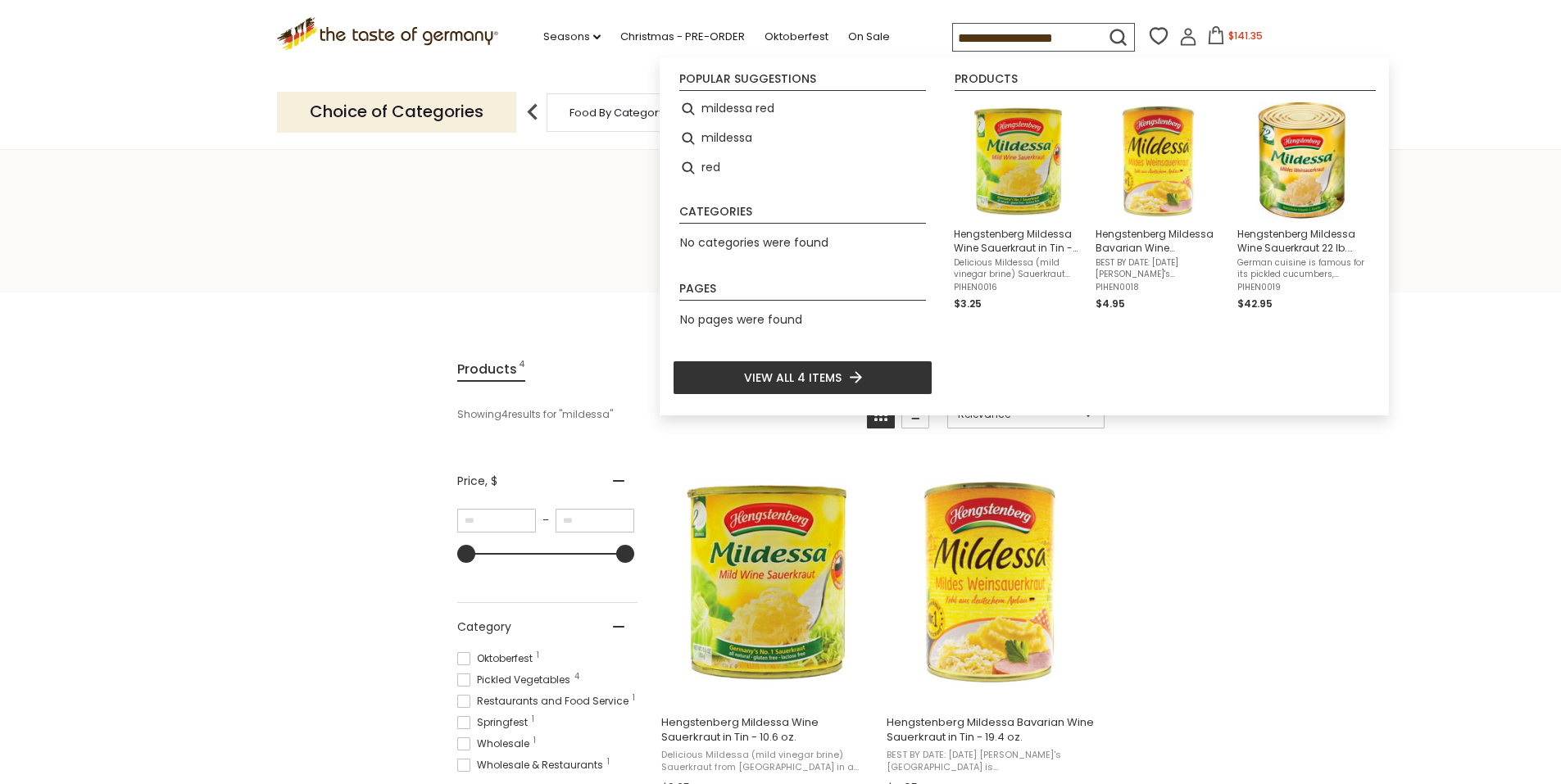
type input "**********"
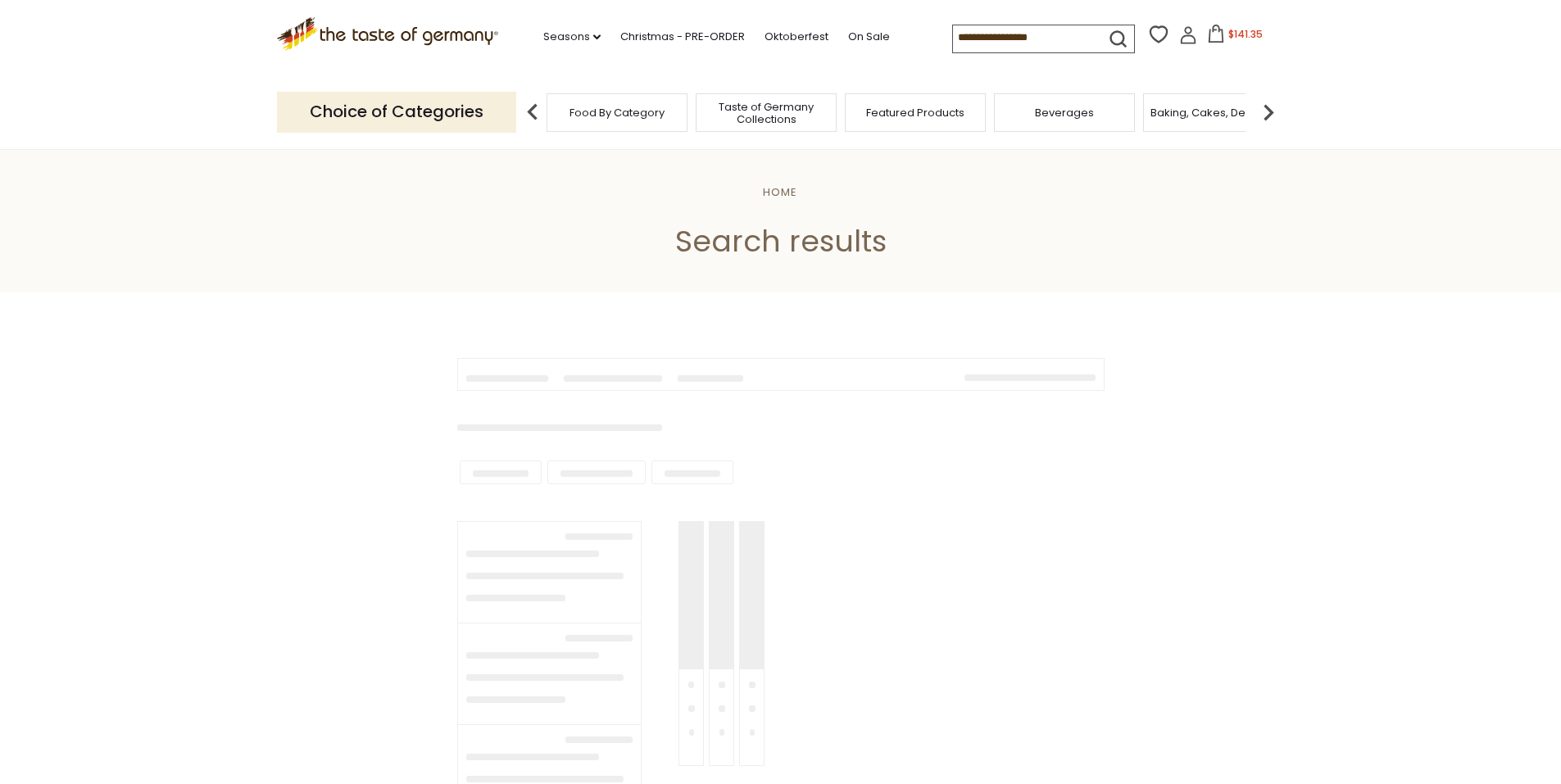
type input "**********"
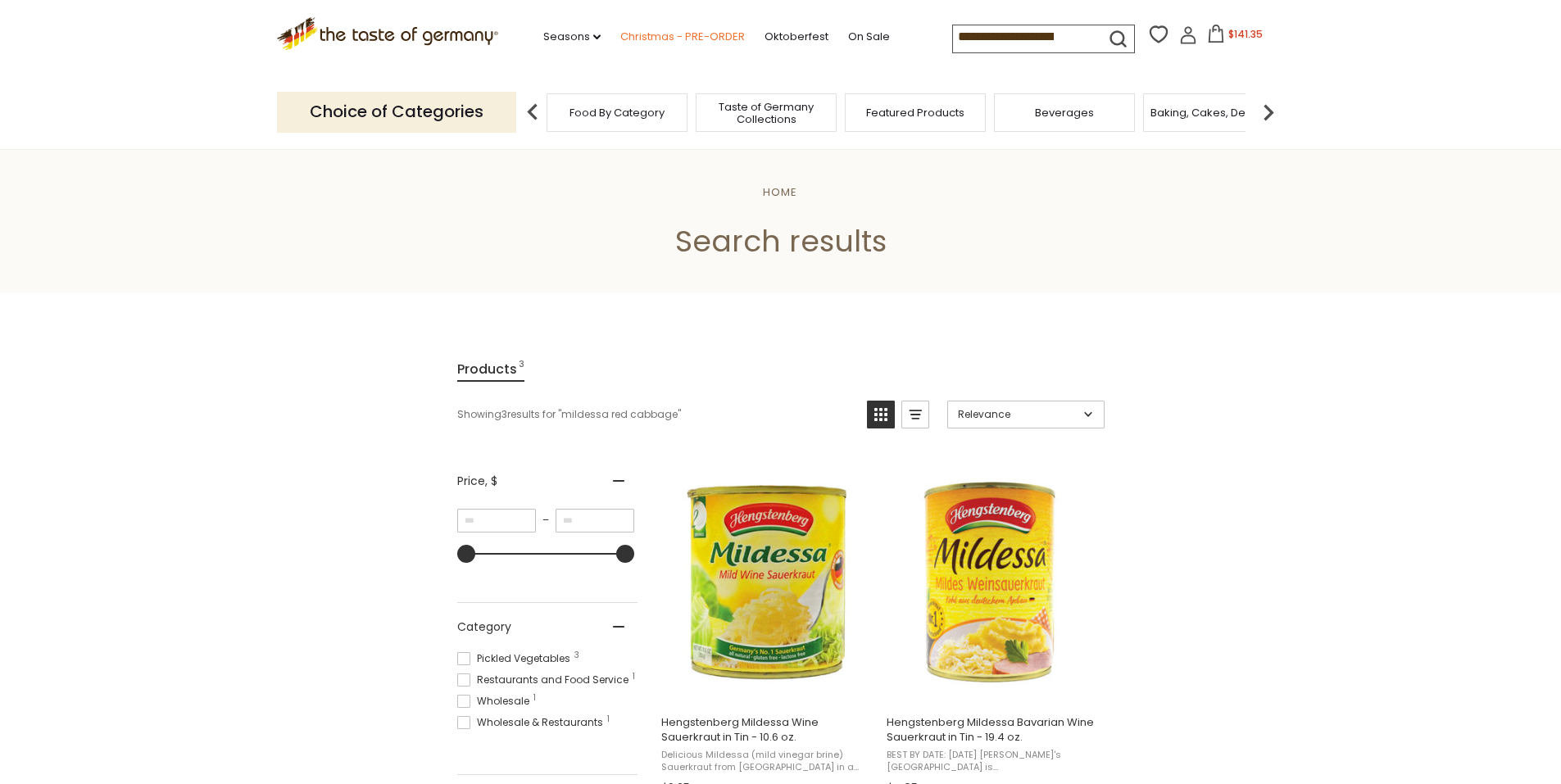
click at [640, 34] on link "Christmas - PRE-ORDER" at bounding box center [683, 36] width 124 height 18
